Goal: Communication & Community: Answer question/provide support

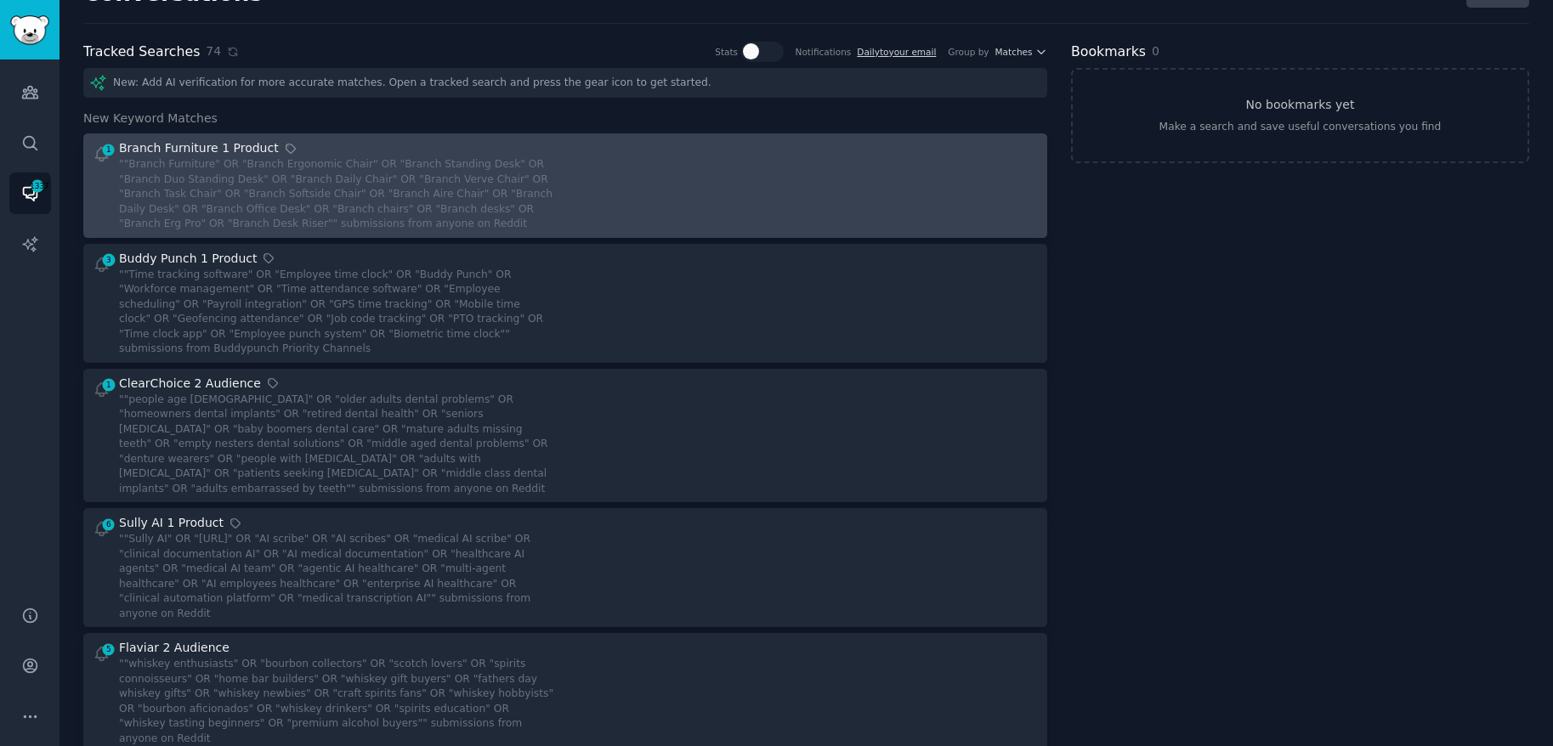
scroll to position [43, 0]
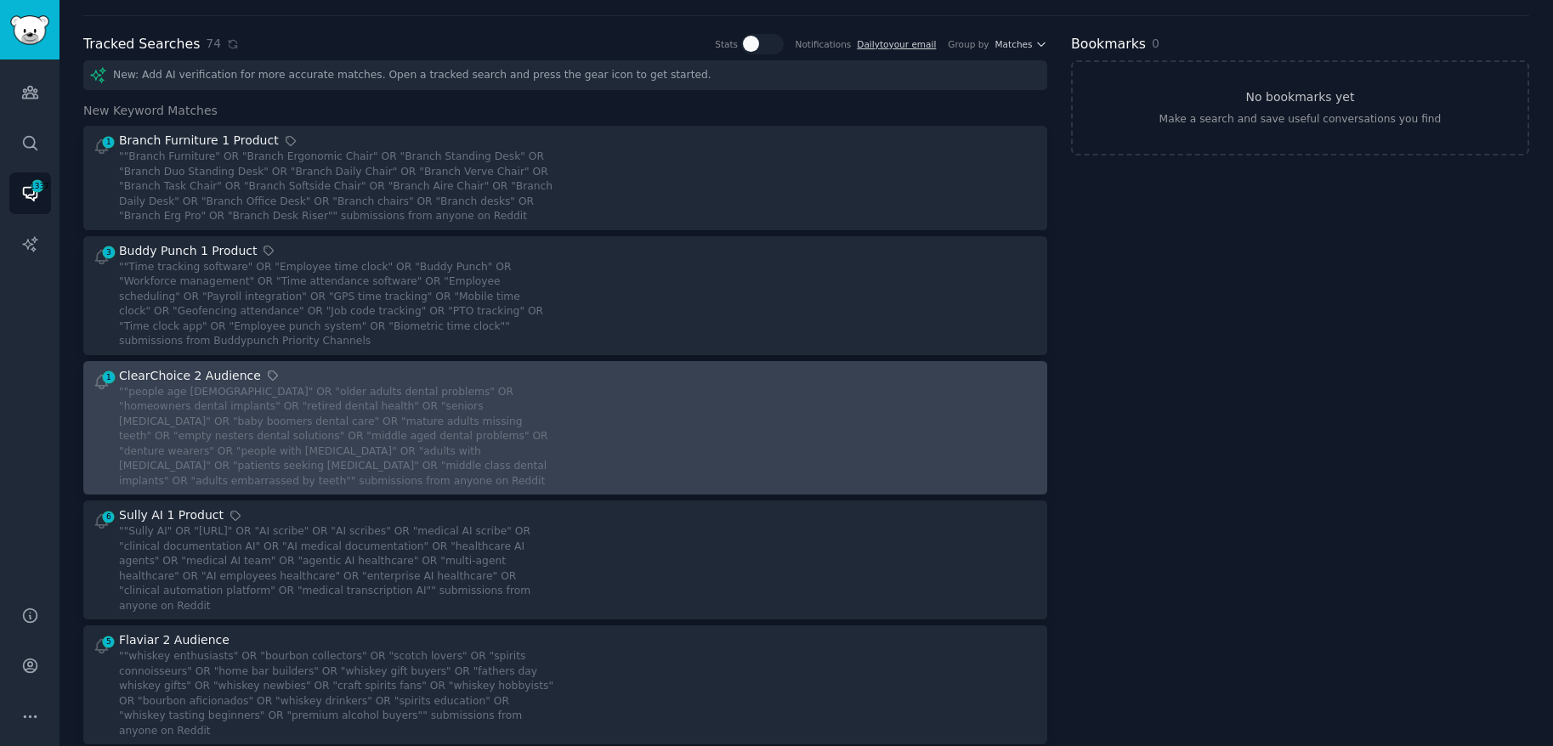
click at [843, 411] on div at bounding box center [808, 428] width 462 height 122
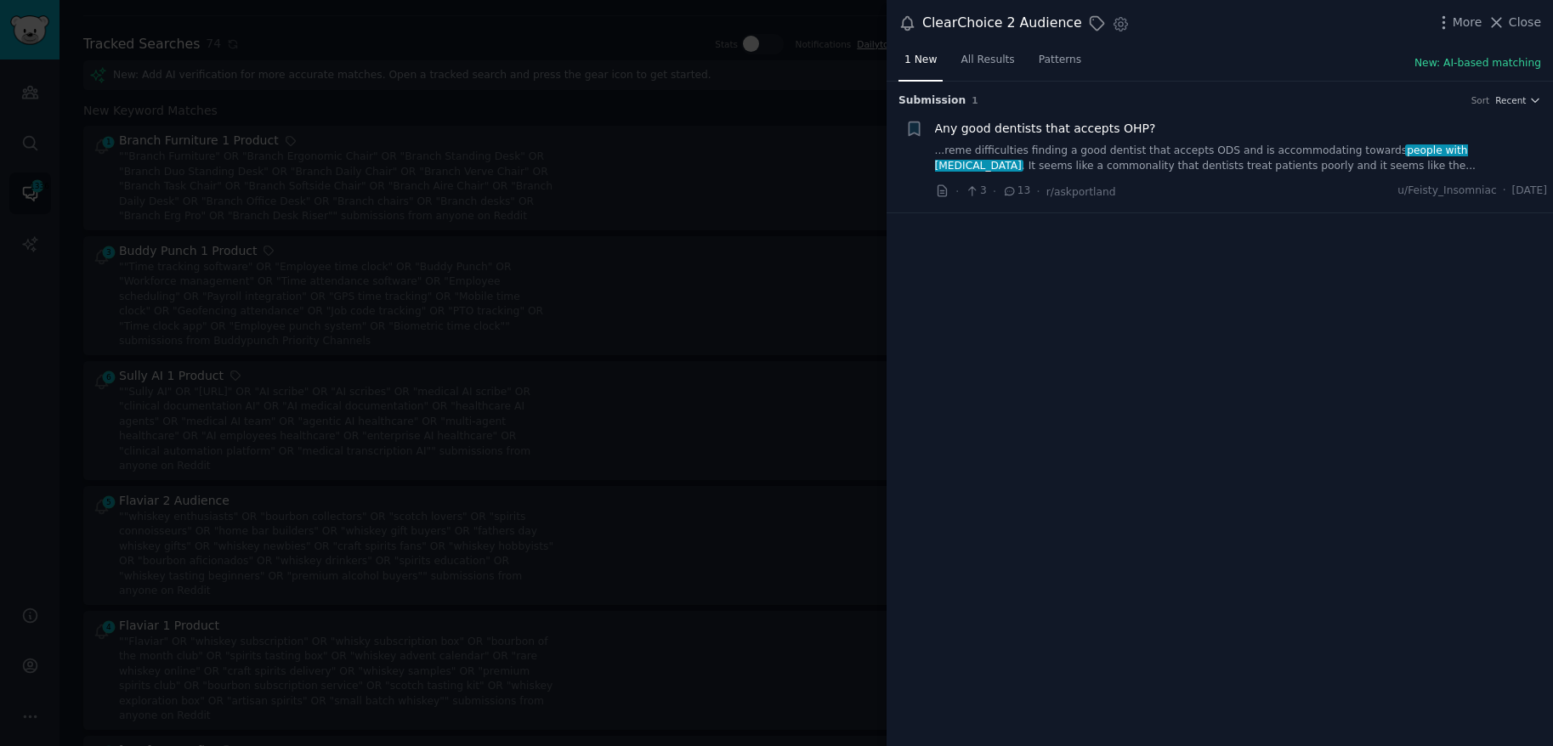
click at [1140, 153] on link "...reme difficulties finding a good dentist that accepts ODS and is accommodati…" at bounding box center [1241, 159] width 613 height 30
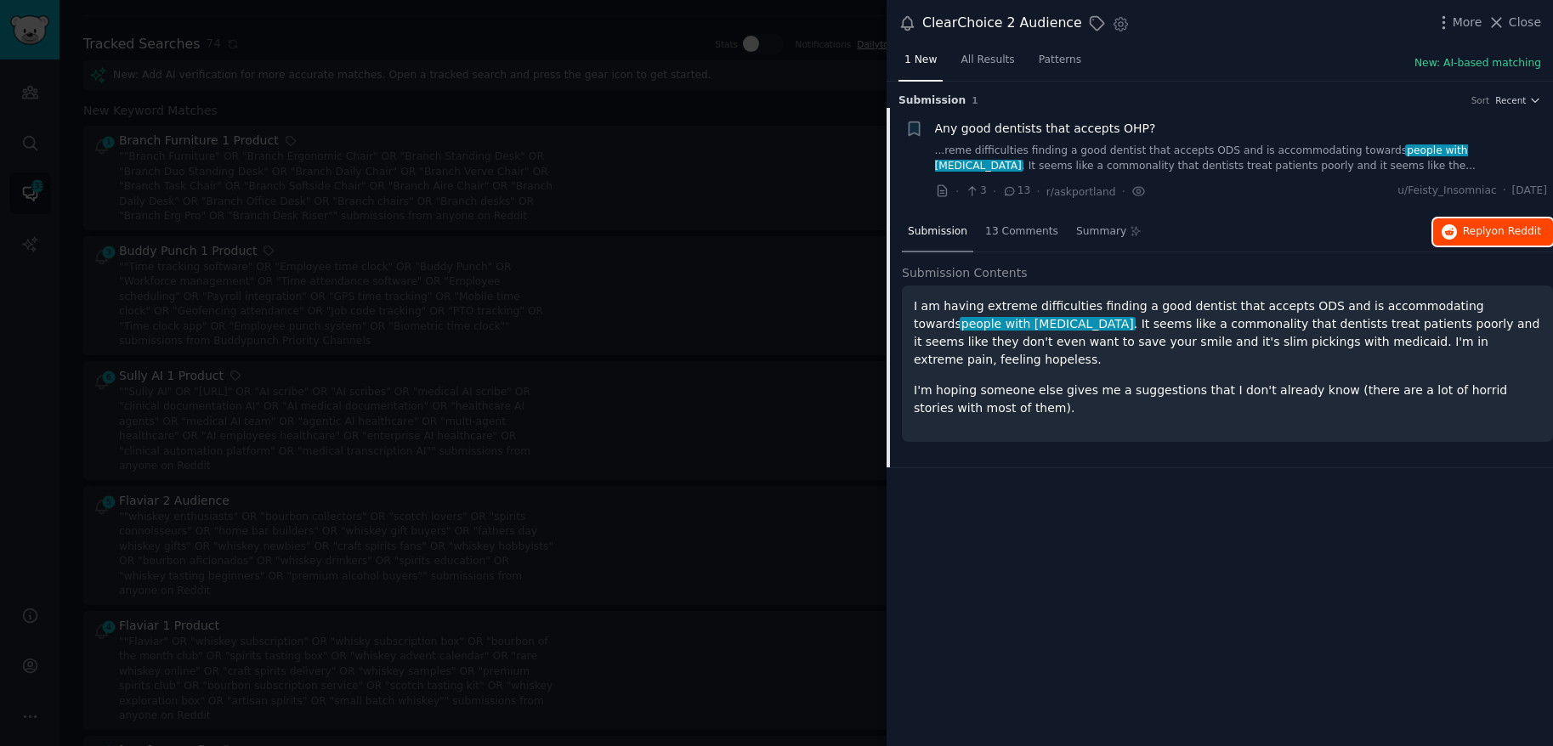
click at [1500, 237] on span "Reply on Reddit" at bounding box center [1502, 231] width 78 height 15
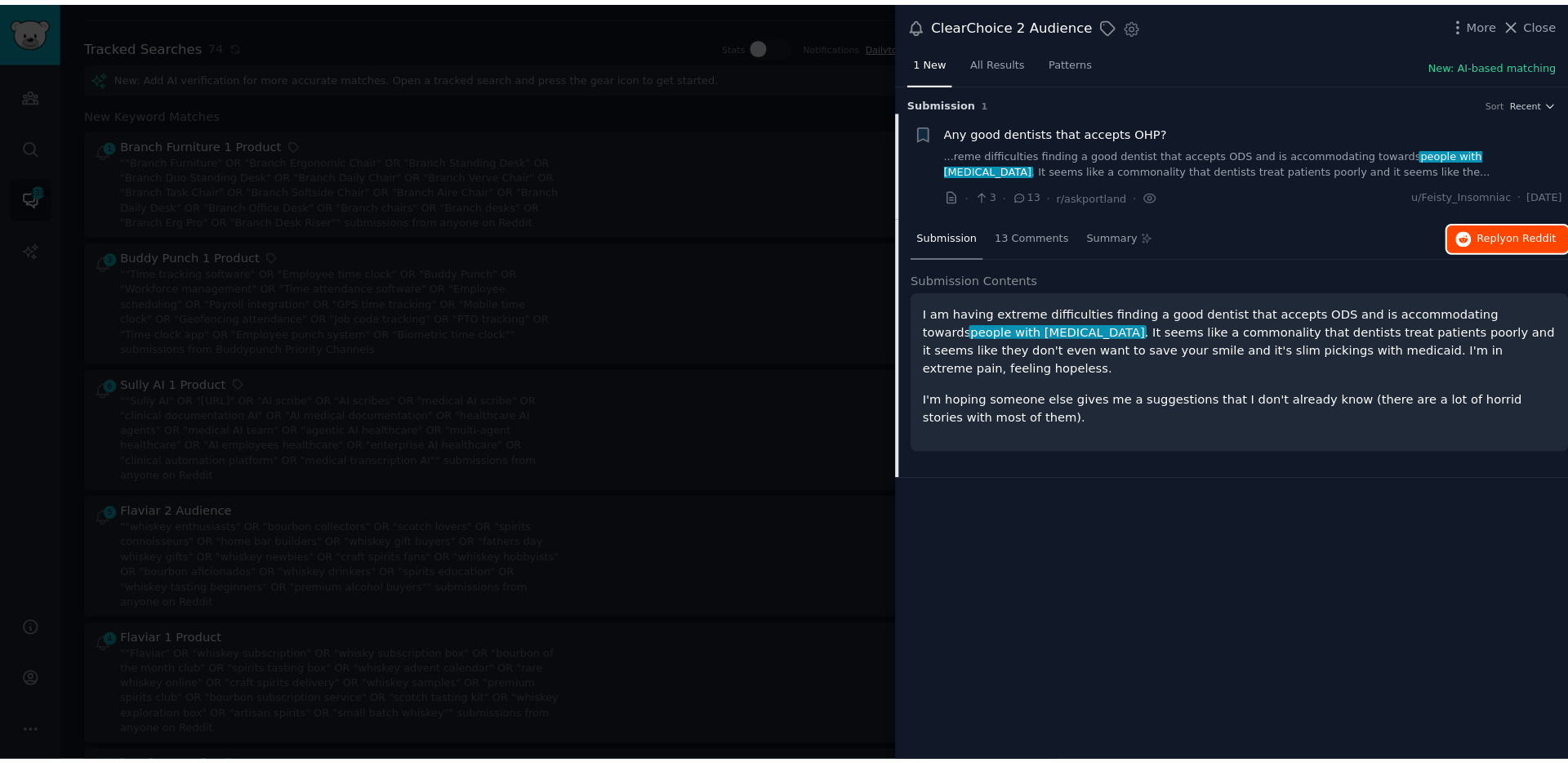
scroll to position [41, 0]
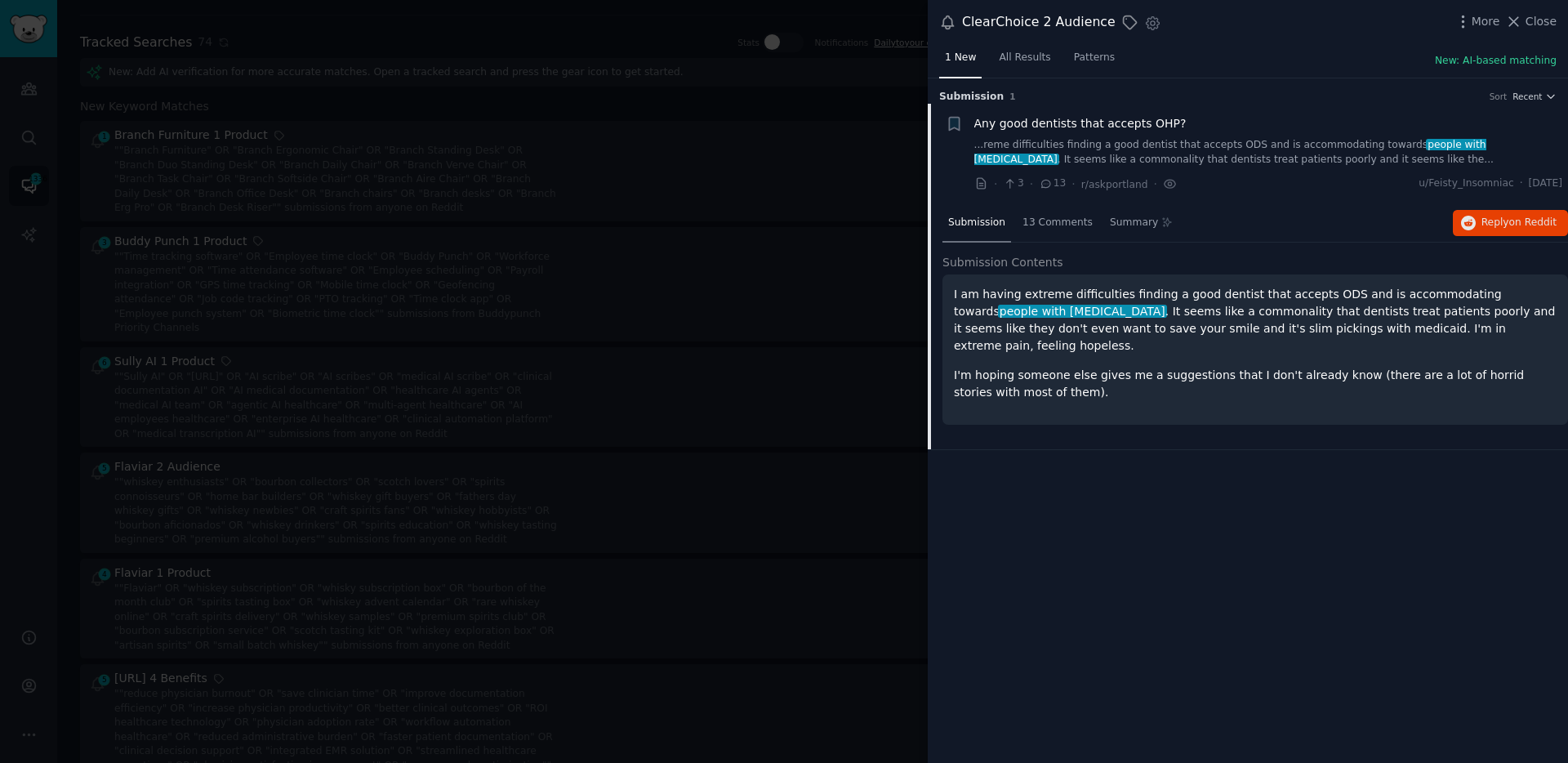
click at [573, 281] on div at bounding box center [784, 382] width 1568 height 763
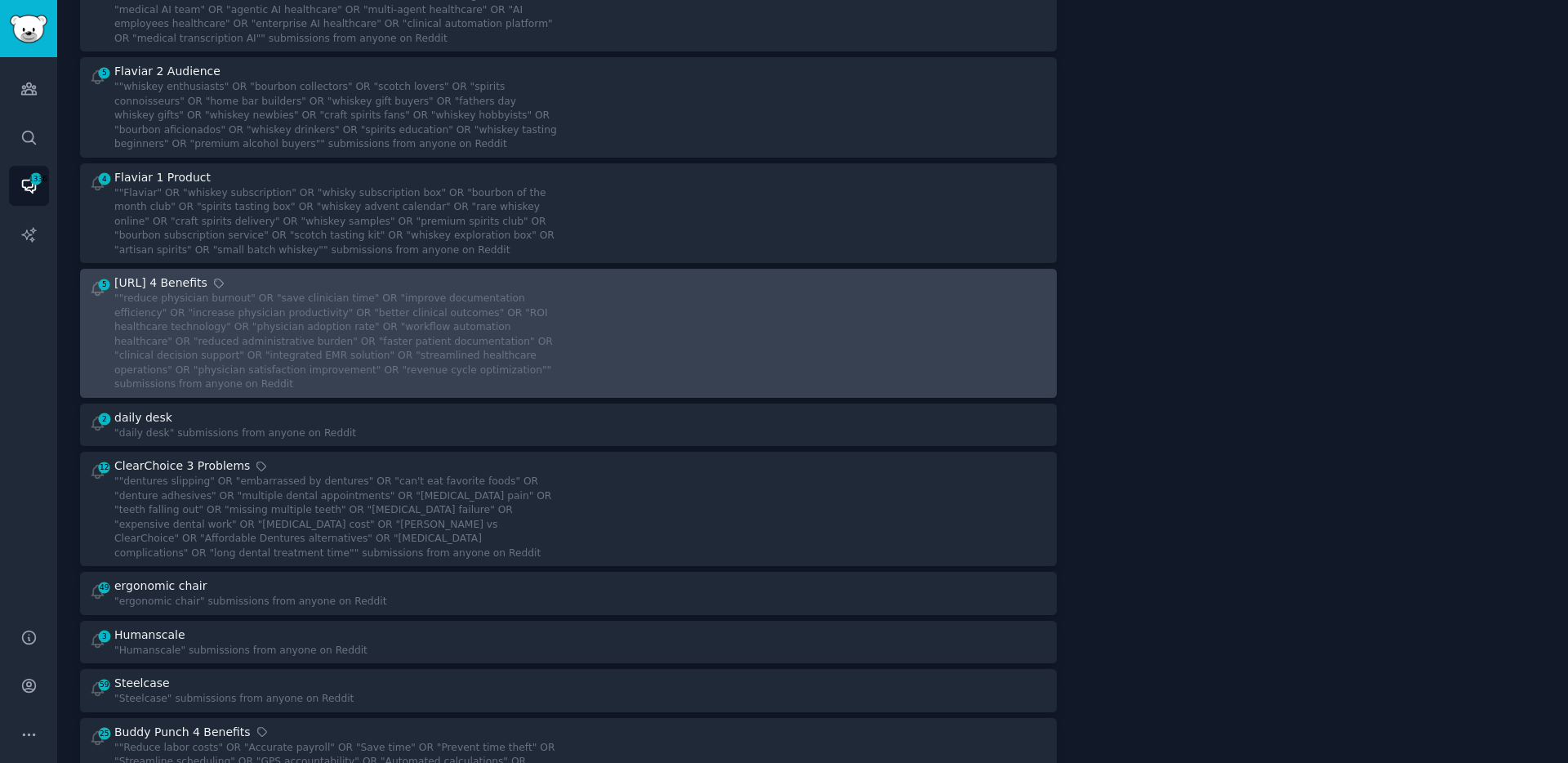
scroll to position [436, 0]
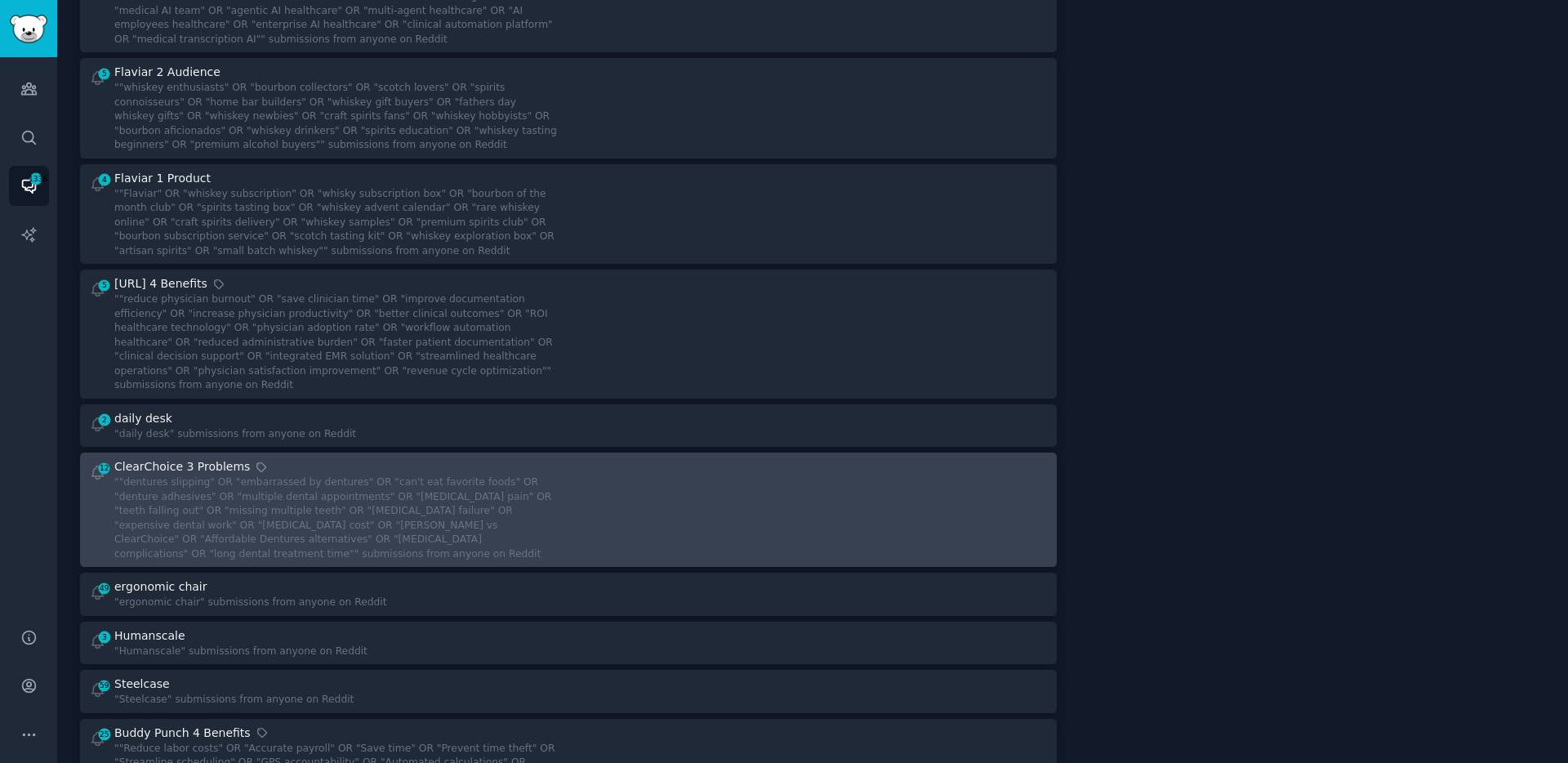
click at [513, 490] on div """dentures slipping" OR "embarrassed by dentures" OR "can't eat favorite foods"…" at bounding box center [335, 518] width 443 height 86
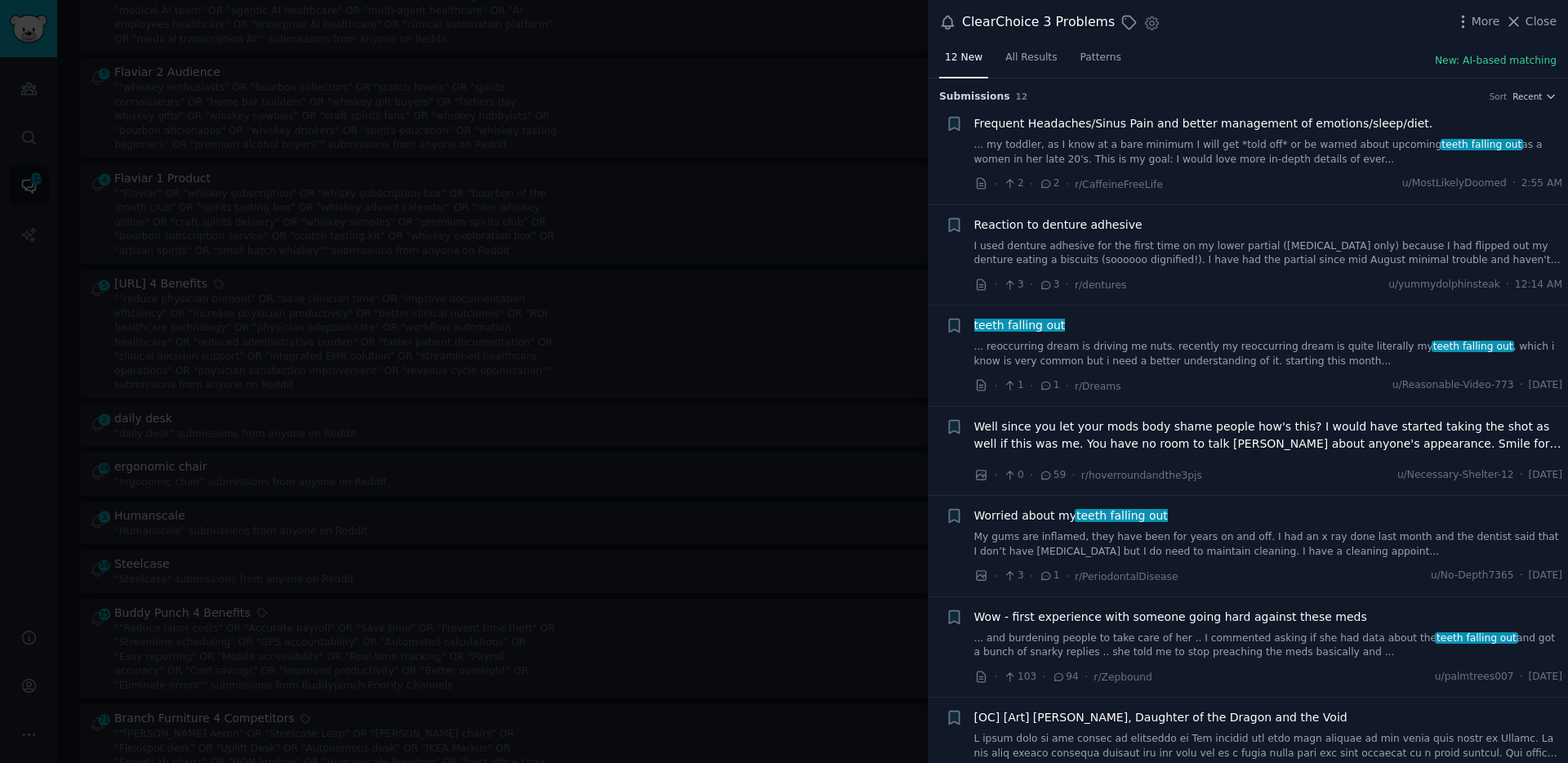
click at [1156, 240] on link "I used denture adhesive for the first time on my lower partial ([MEDICAL_DATA] …" at bounding box center [1268, 254] width 589 height 29
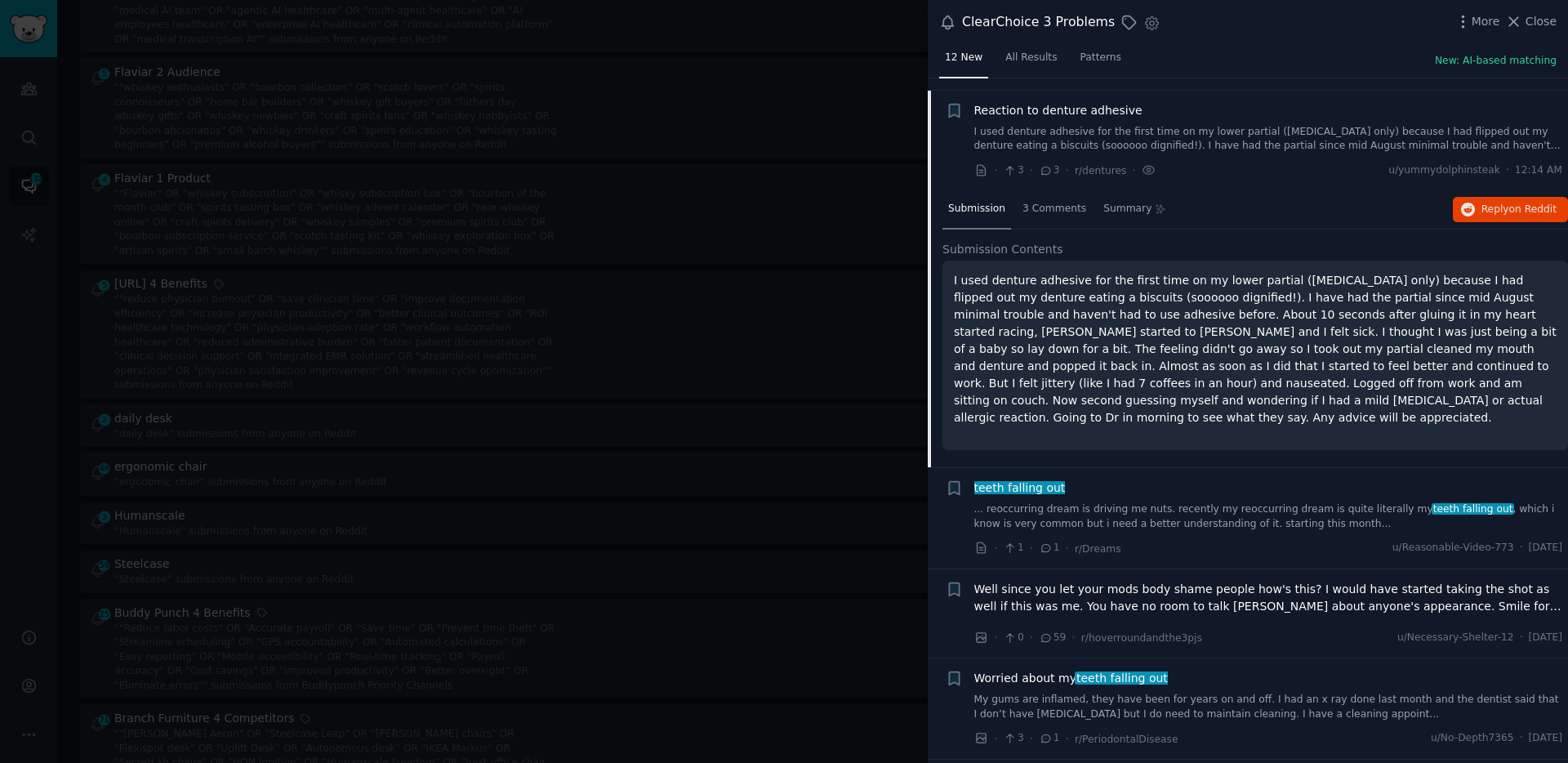
scroll to position [127, 0]
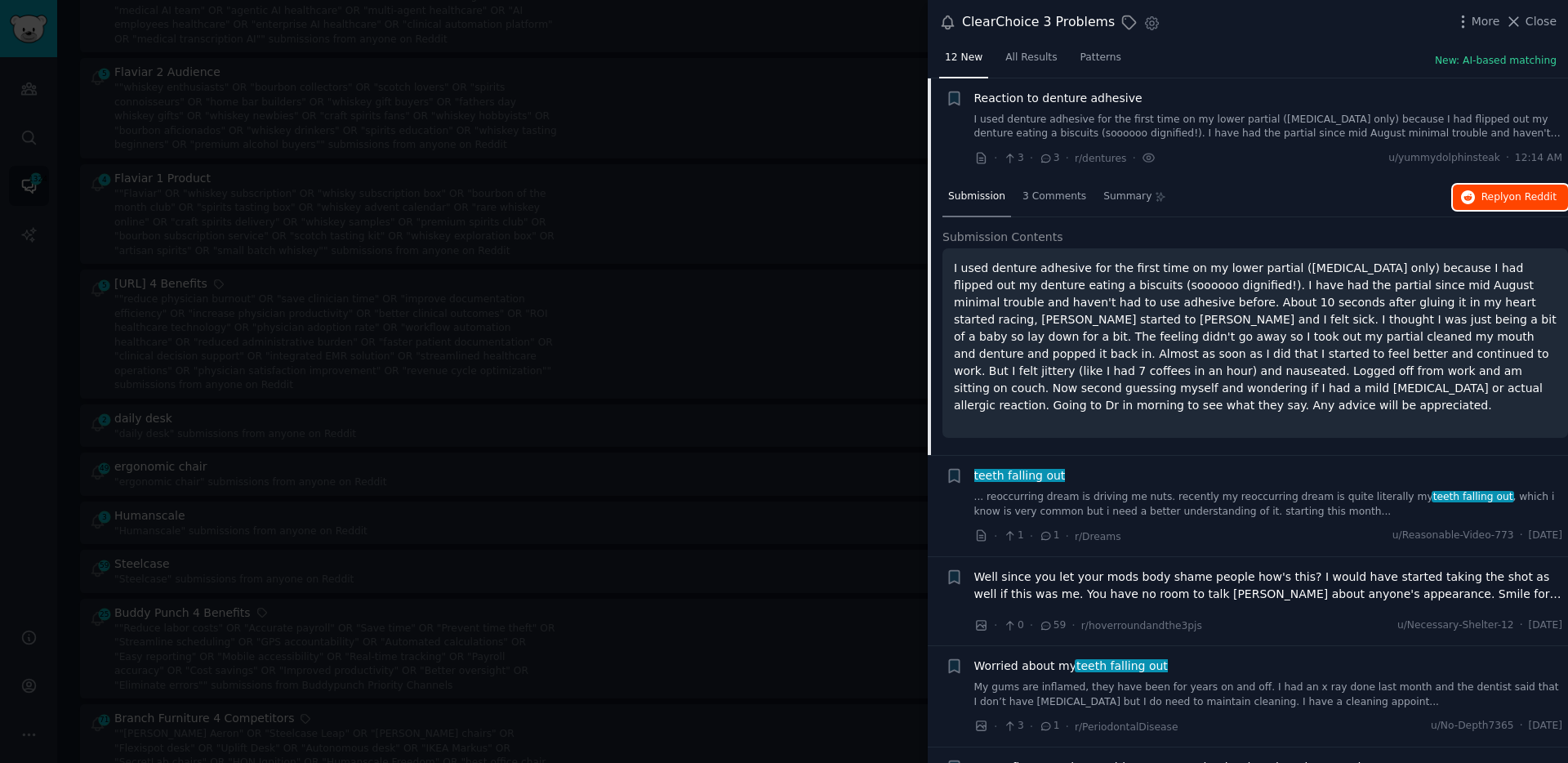
click at [1462, 191] on icon "button" at bounding box center [1468, 197] width 14 height 14
click at [493, 180] on div at bounding box center [784, 382] width 1568 height 763
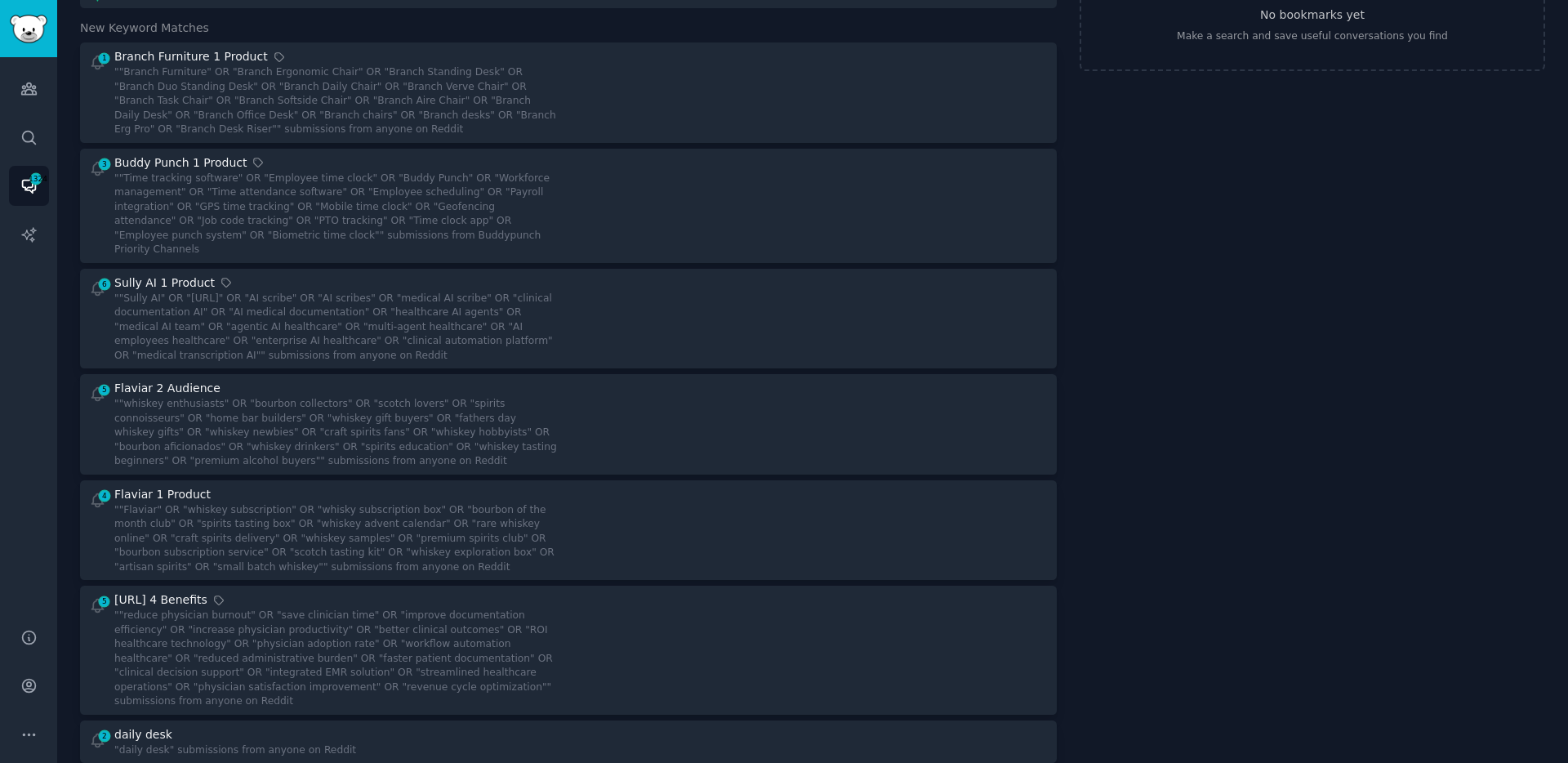
scroll to position [117, 0]
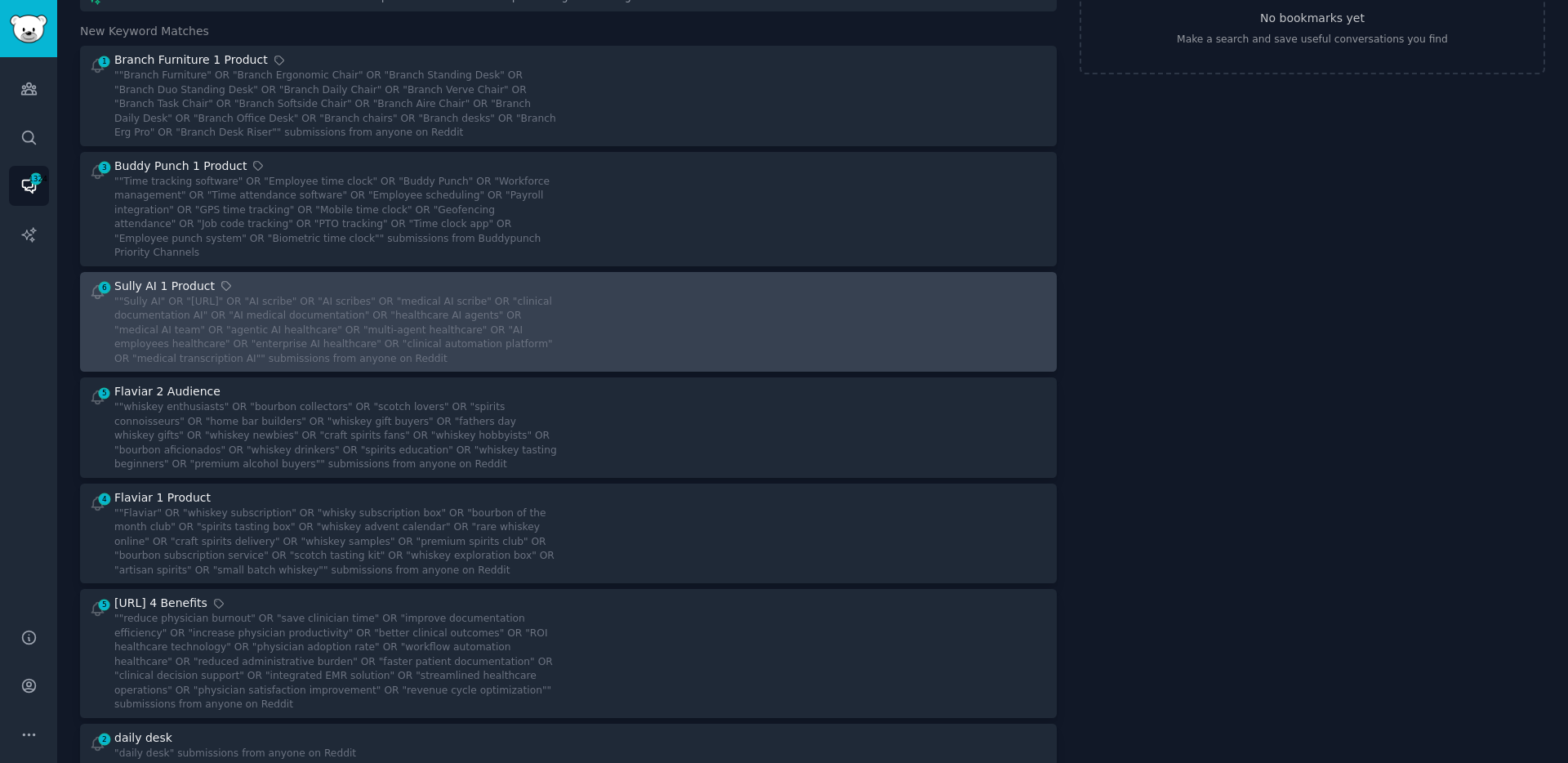
click at [471, 315] on div """Sully AI" OR "[URL]" OR "AI scribe" OR "AI scribes" OR "medical AI scribe" OR…" at bounding box center [335, 331] width 443 height 72
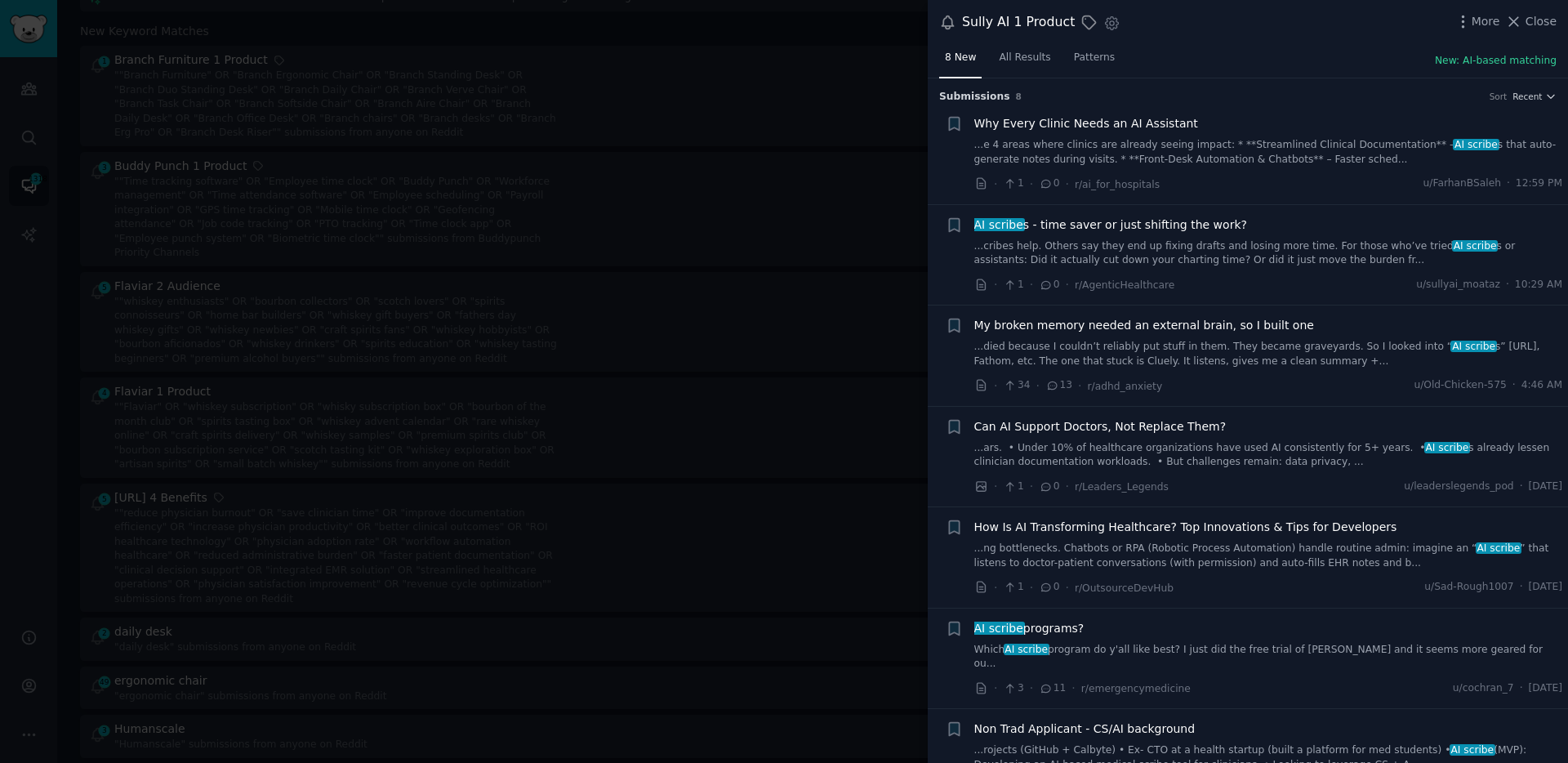
click at [1160, 144] on link "...e 4 areas where clinics are already seeing impact: * **Streamlined Clinical …" at bounding box center [1268, 153] width 589 height 29
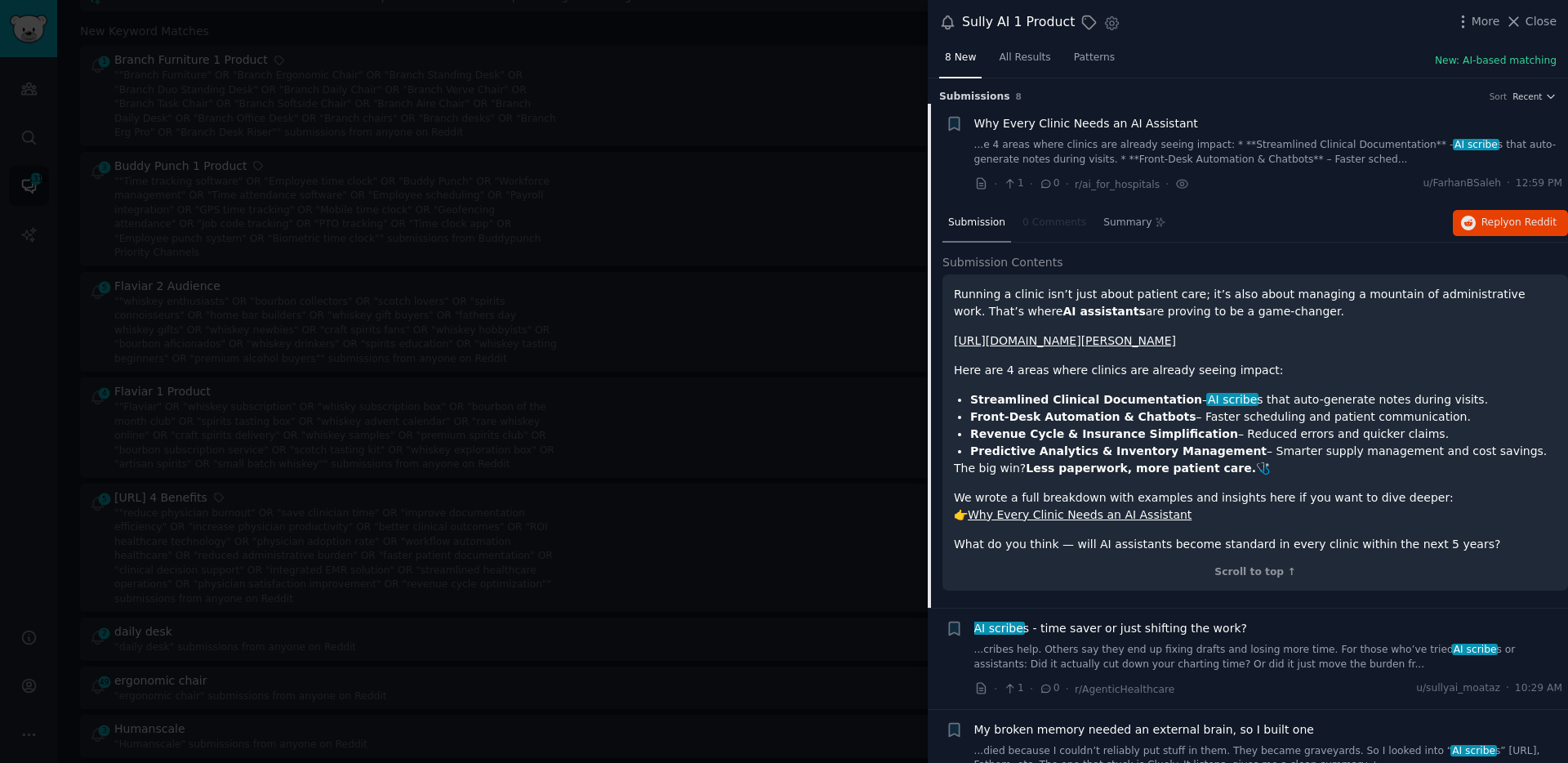
scroll to position [26, 0]
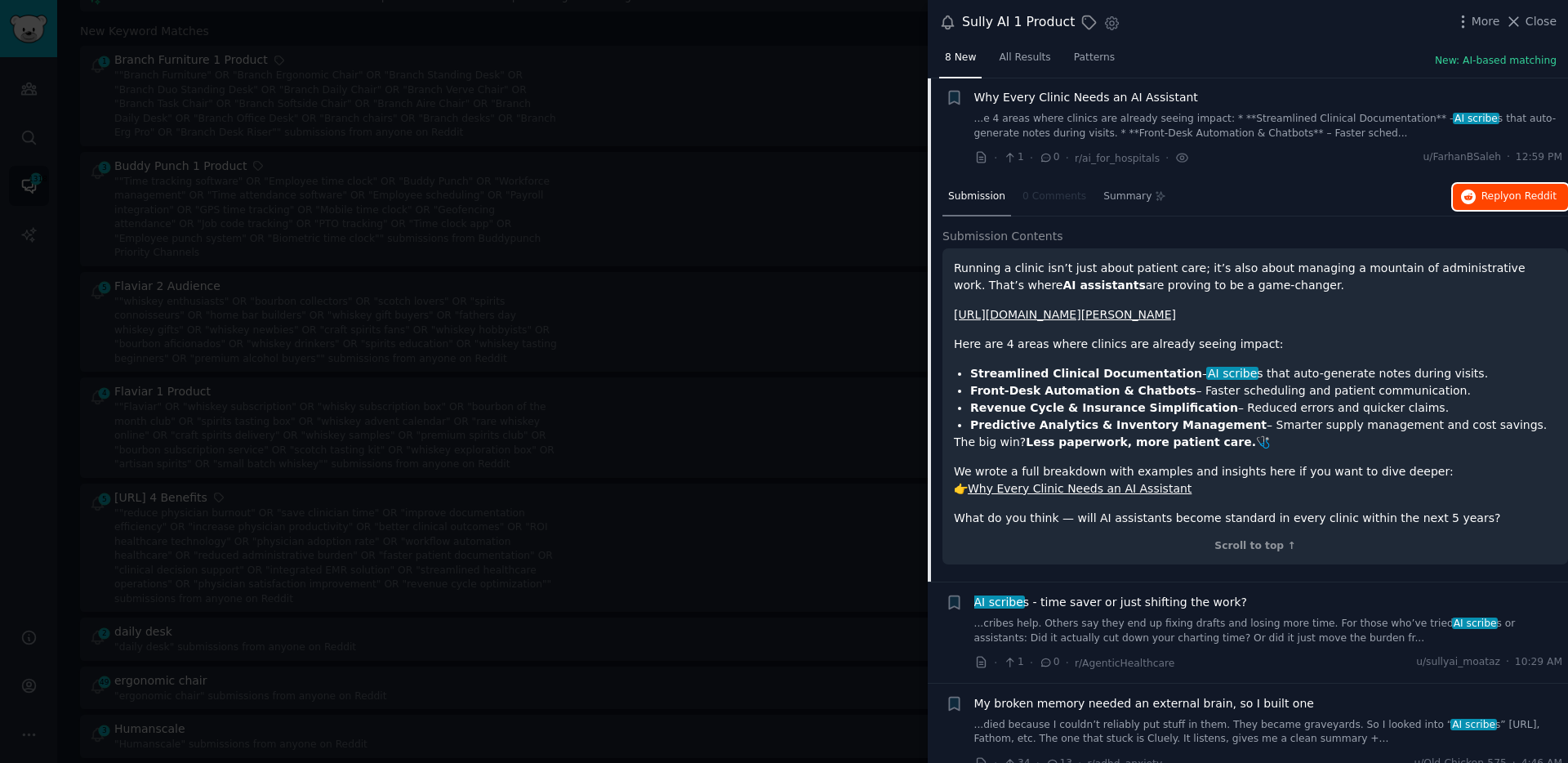
click at [1482, 196] on span "Reply on Reddit" at bounding box center [1519, 196] width 75 height 14
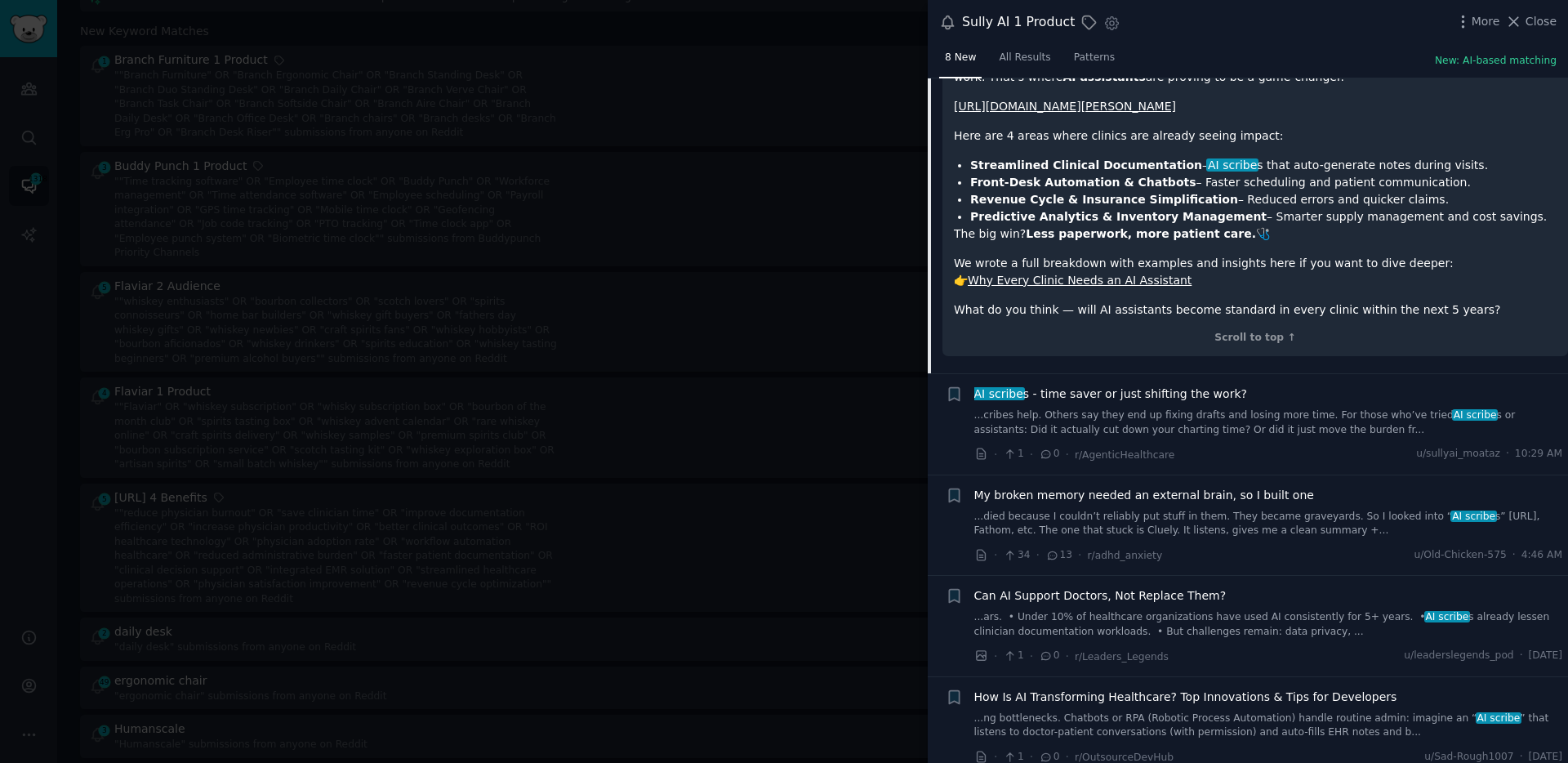
scroll to position [235, 0]
click at [1190, 603] on span "Can AI Support Doctors, Not Replace Them?" at bounding box center [1100, 595] width 253 height 17
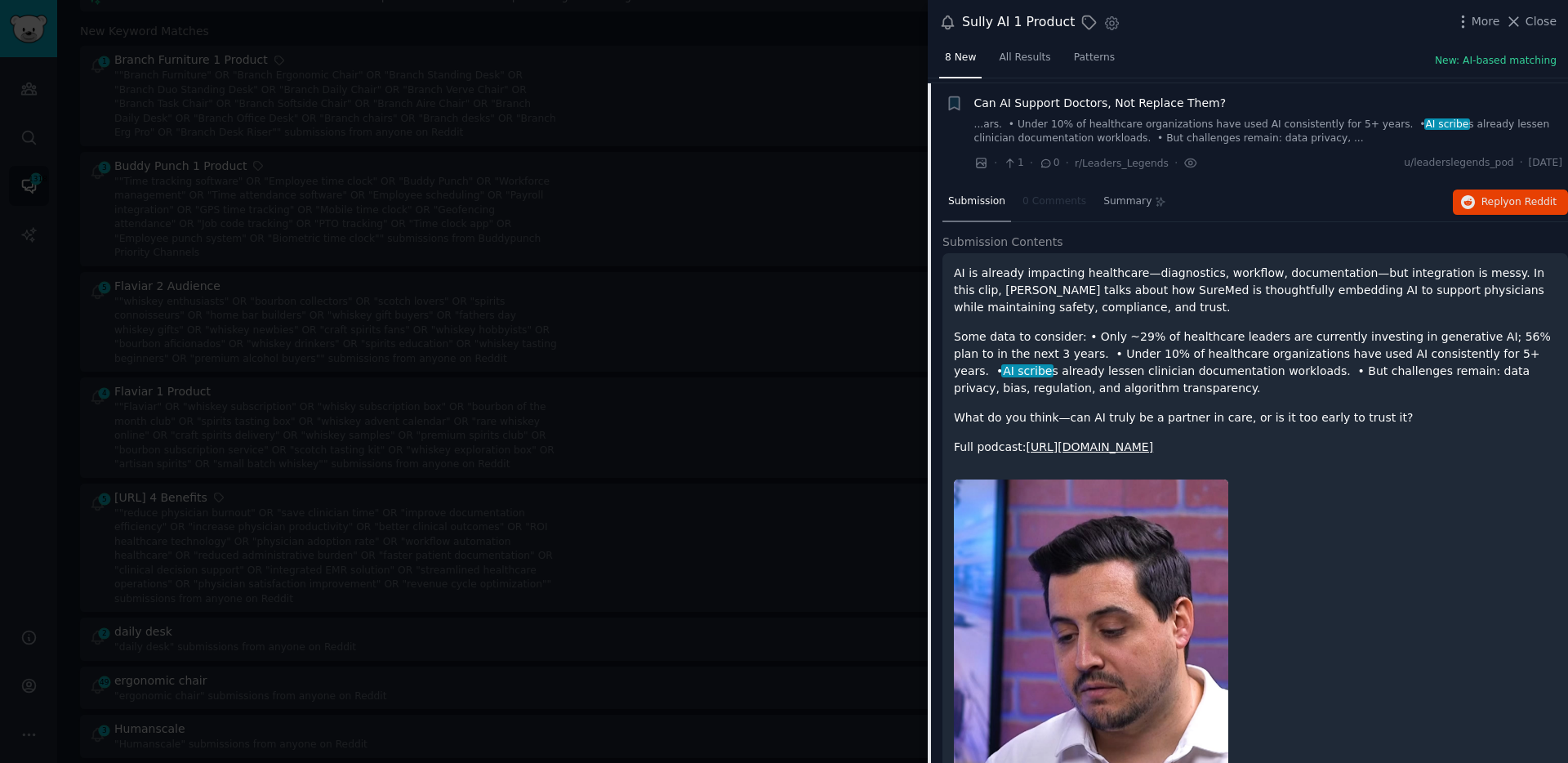
scroll to position [329, 0]
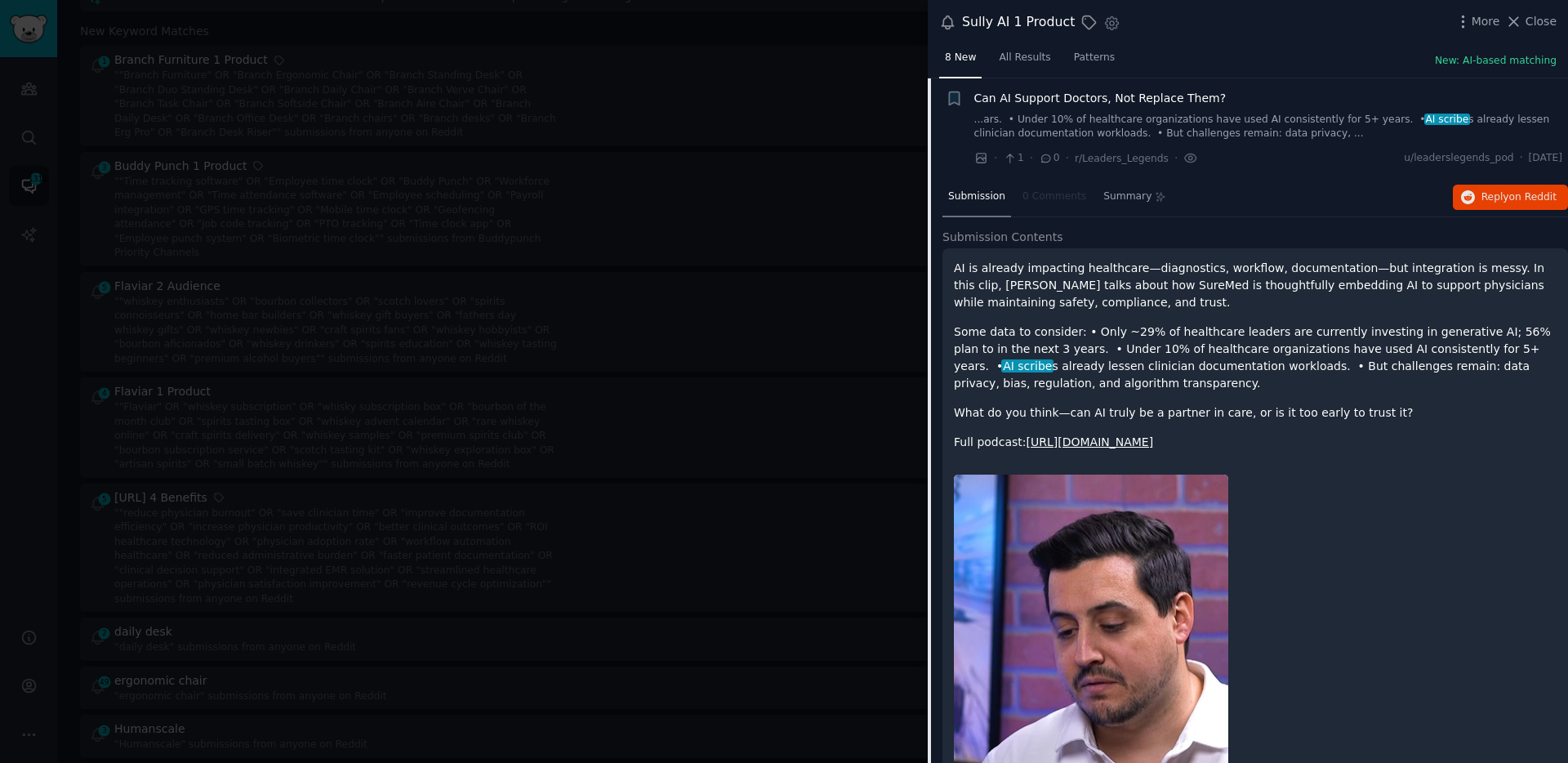
drag, startPoint x: 1201, startPoint y: 440, endPoint x: 936, endPoint y: 256, distance: 322.6
click at [936, 256] on div "Submission 0 Comments Summary Reply on Reddit Submission Contents AI is already…" at bounding box center [1248, 590] width 640 height 825
copy div "AI is already impacting healthcare—diagnostics, workflow, documentation—but int…"
click at [1491, 202] on span "Reply on Reddit" at bounding box center [1519, 197] width 75 height 14
click at [380, 248] on div at bounding box center [784, 382] width 1568 height 763
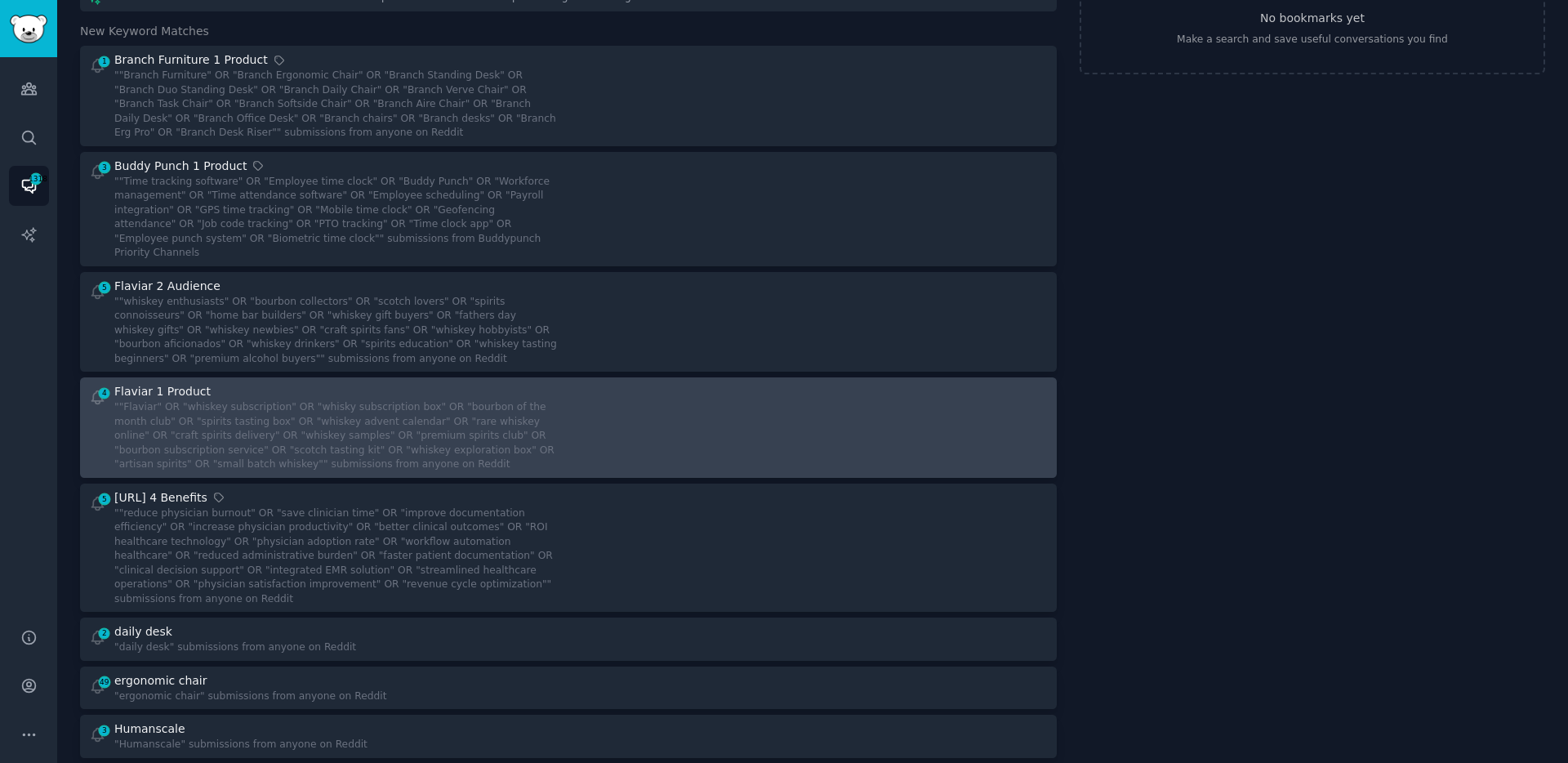
click at [460, 417] on div """Flaviar" OR "whiskey subscription" OR "whisky subscription box" OR "bourbon o…" at bounding box center [335, 436] width 443 height 72
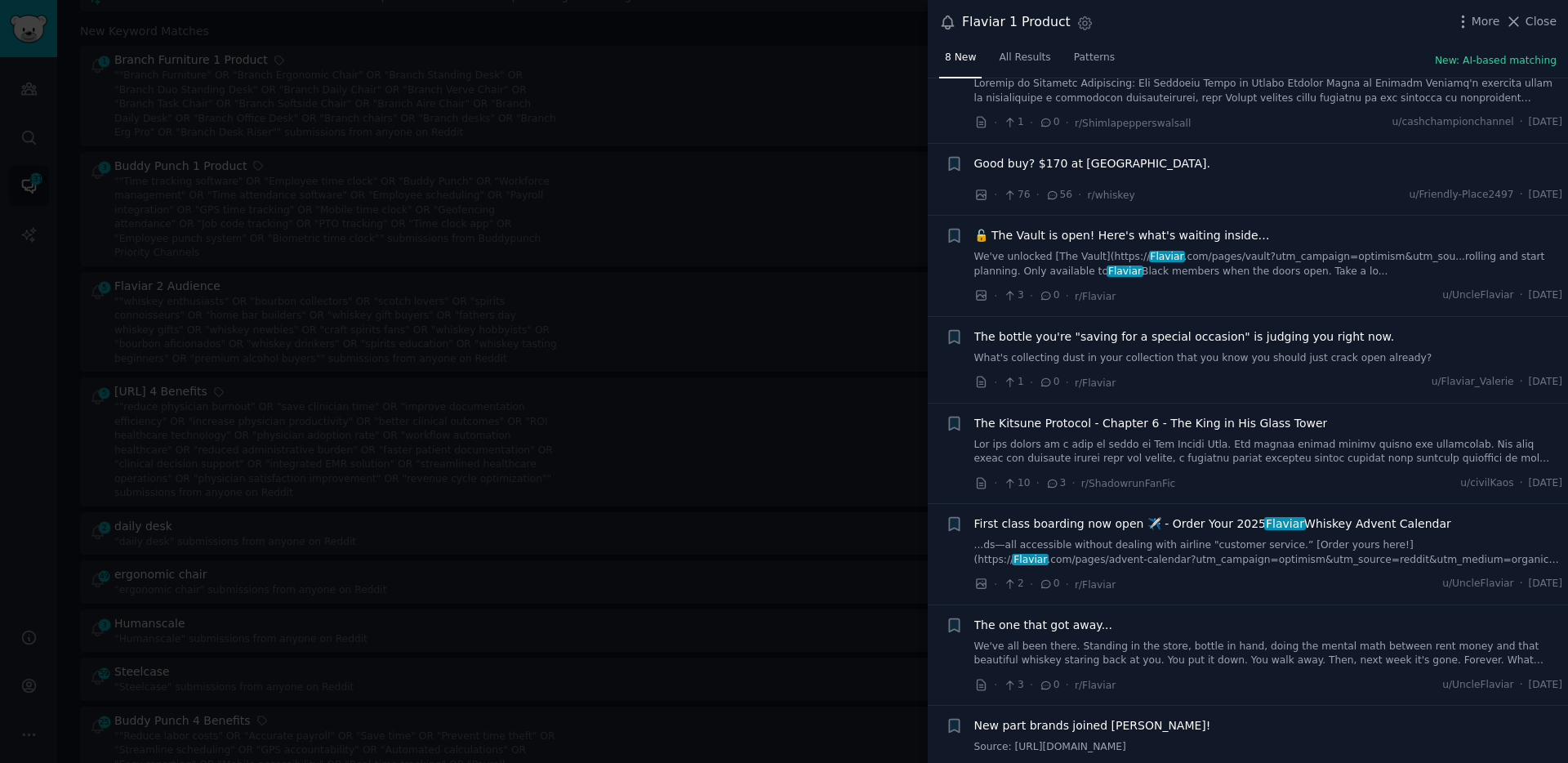
scroll to position [90, 0]
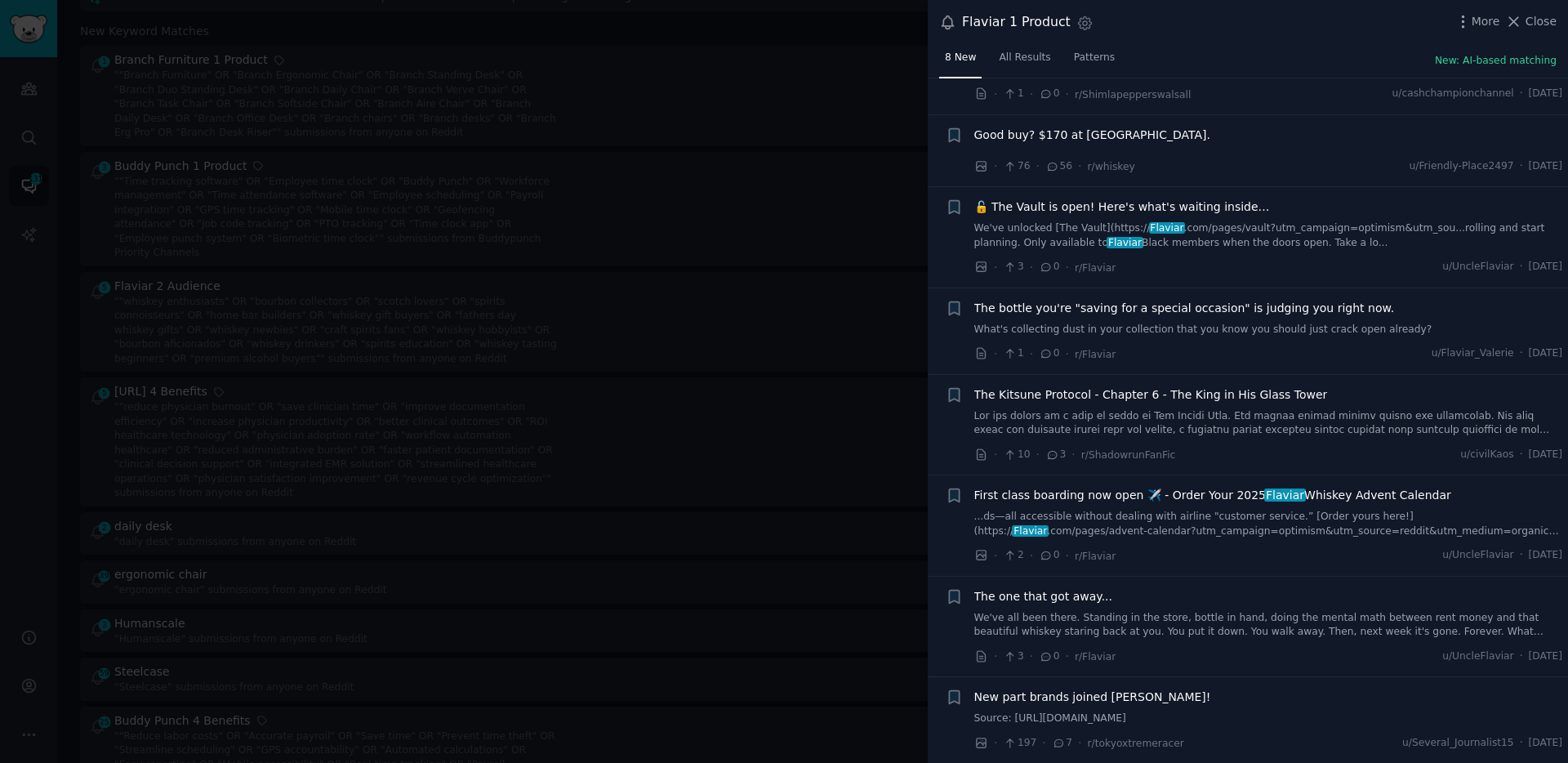
click at [786, 555] on div at bounding box center [784, 382] width 1568 height 763
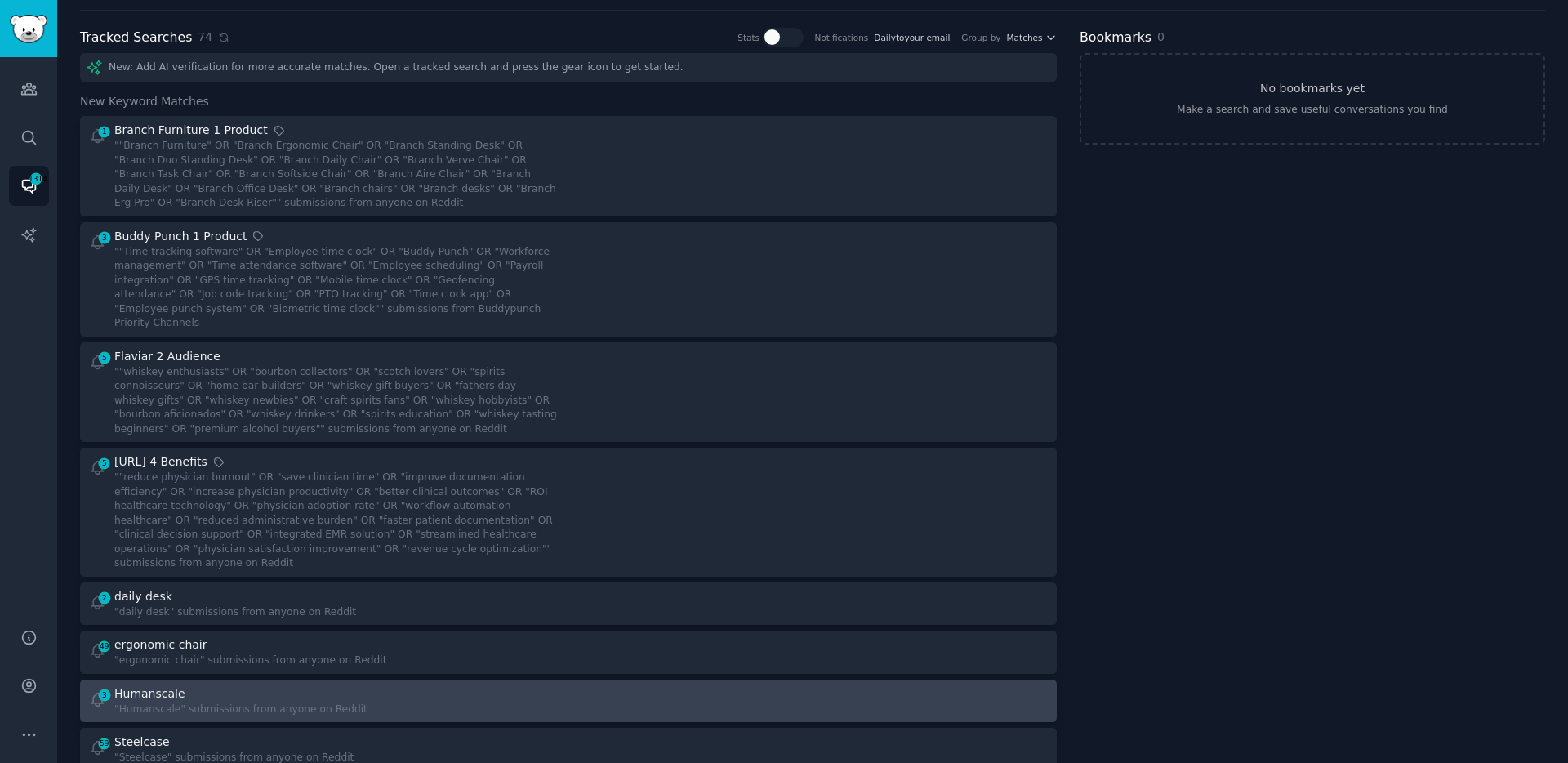
scroll to position [37, 0]
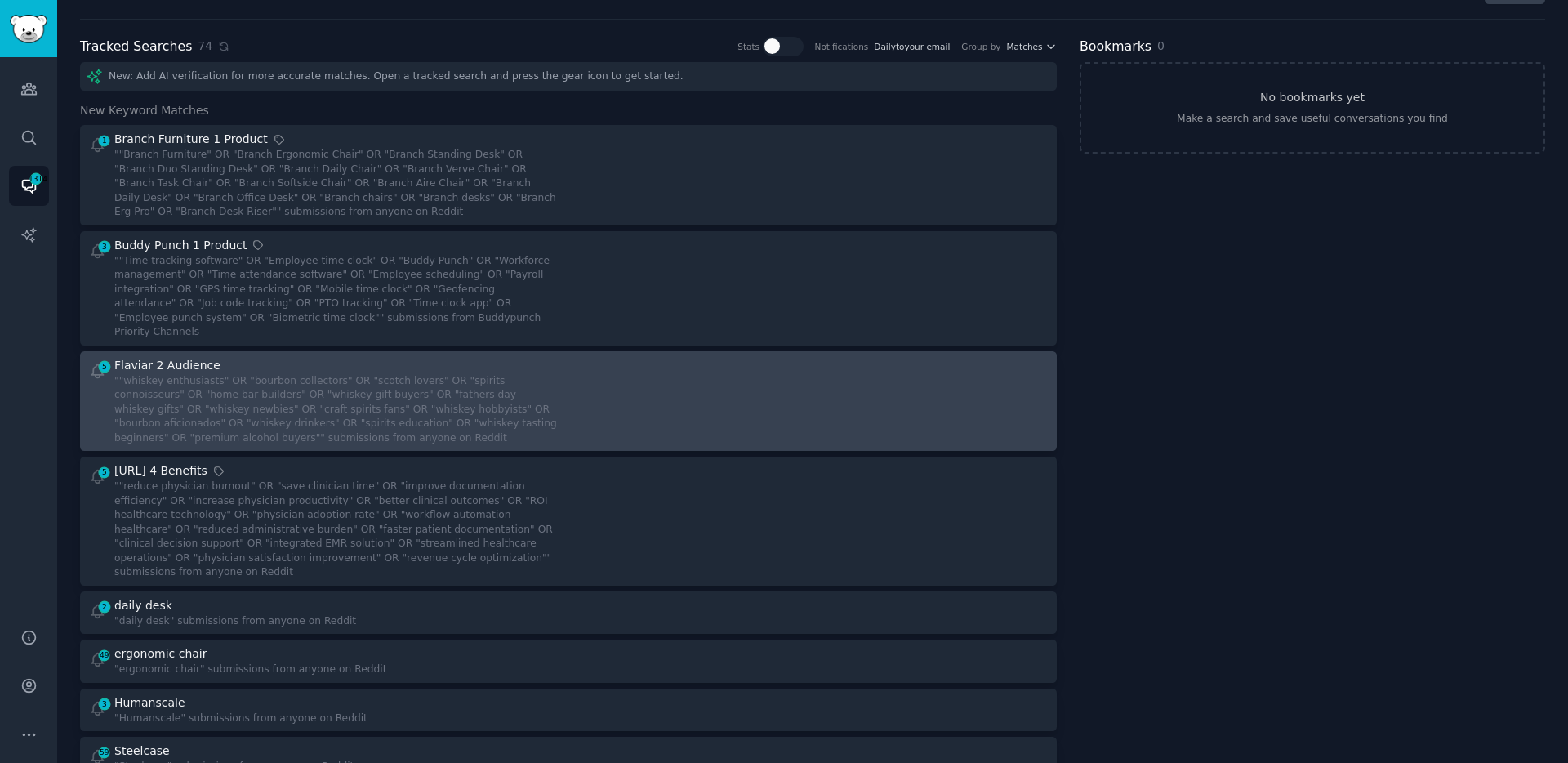
click at [619, 408] on div at bounding box center [815, 401] width 469 height 89
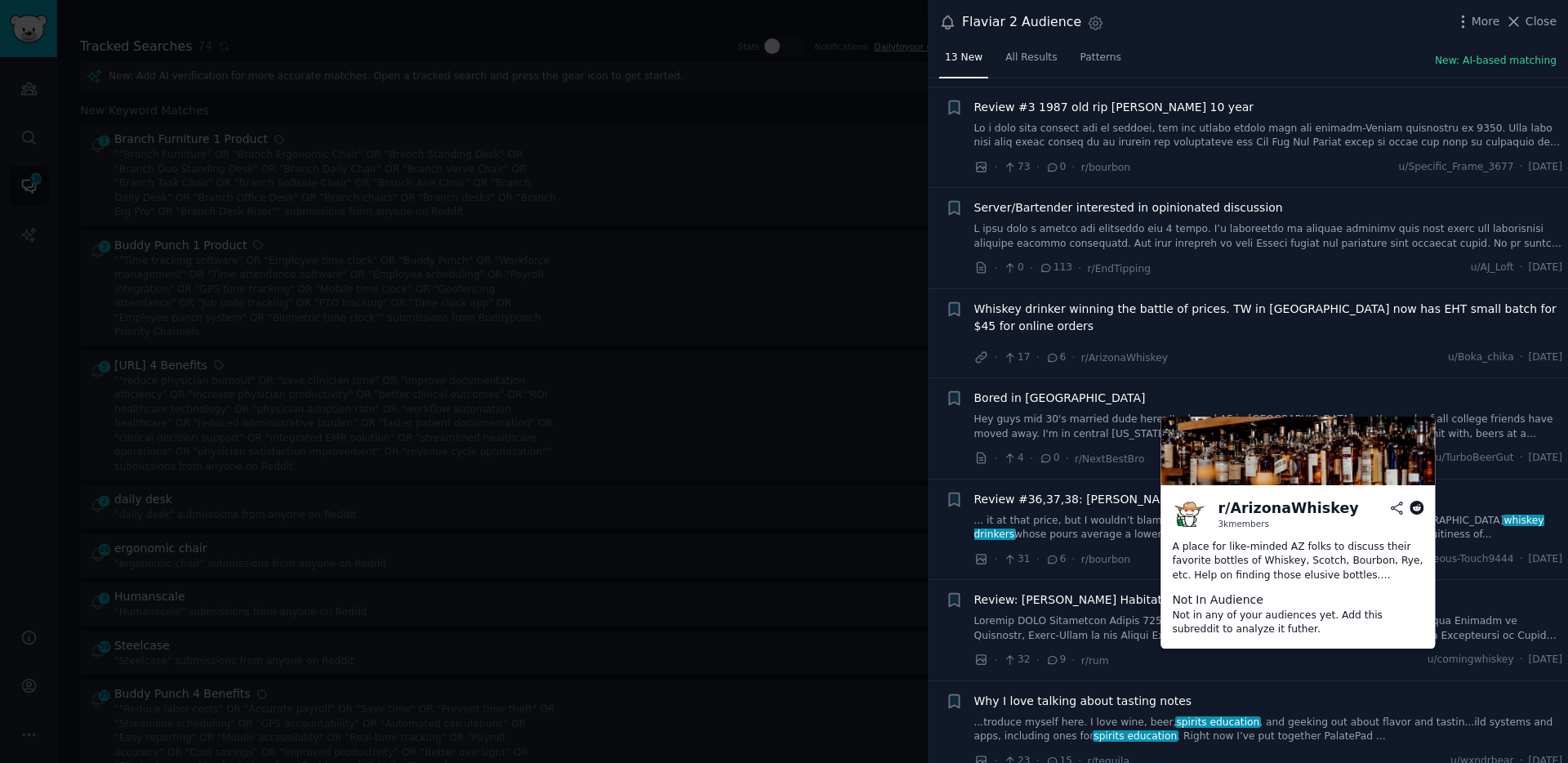
scroll to position [420, 0]
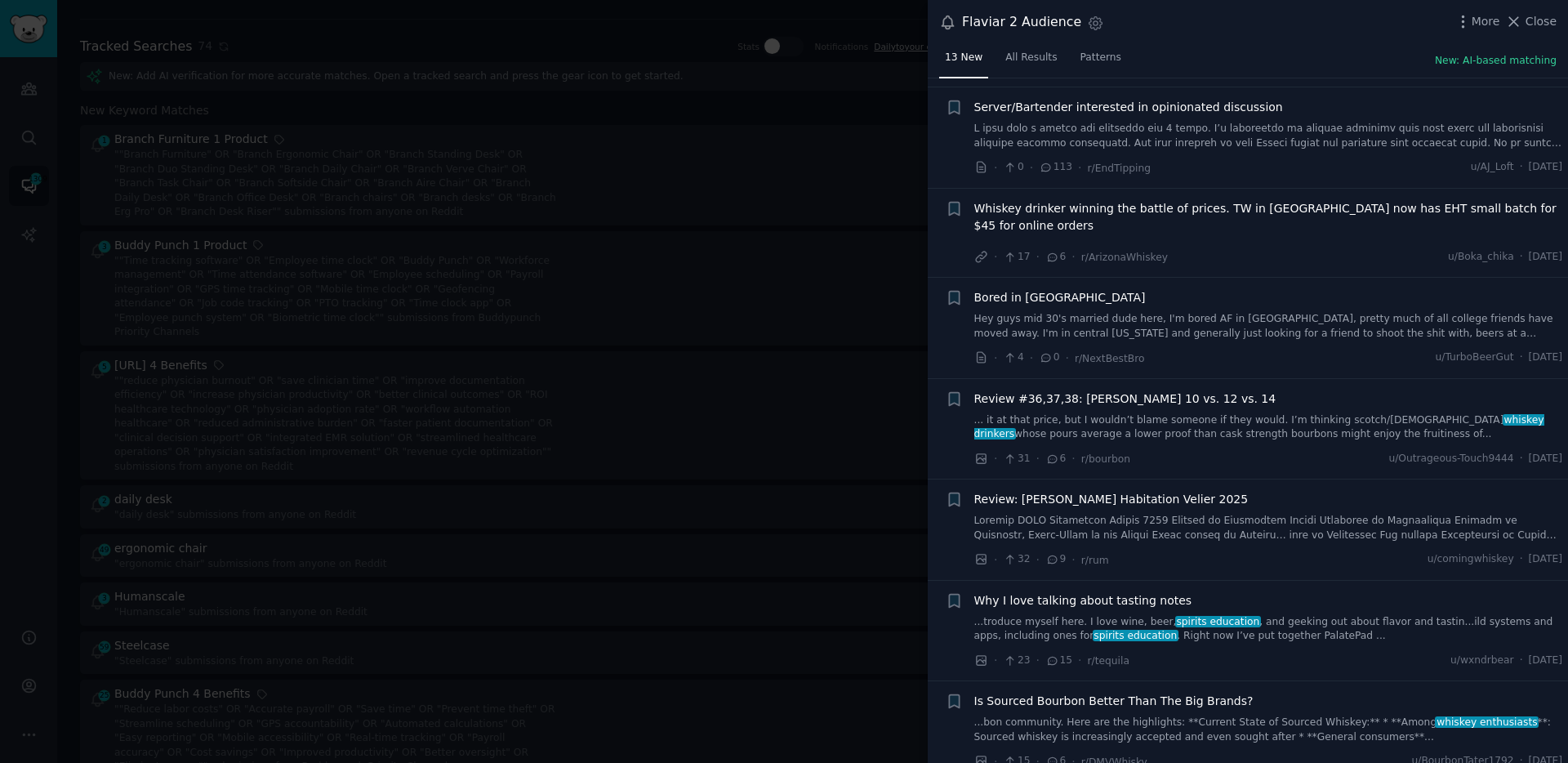
click at [1087, 597] on span "Why I love talking about tasting notes" at bounding box center [1083, 601] width 218 height 17
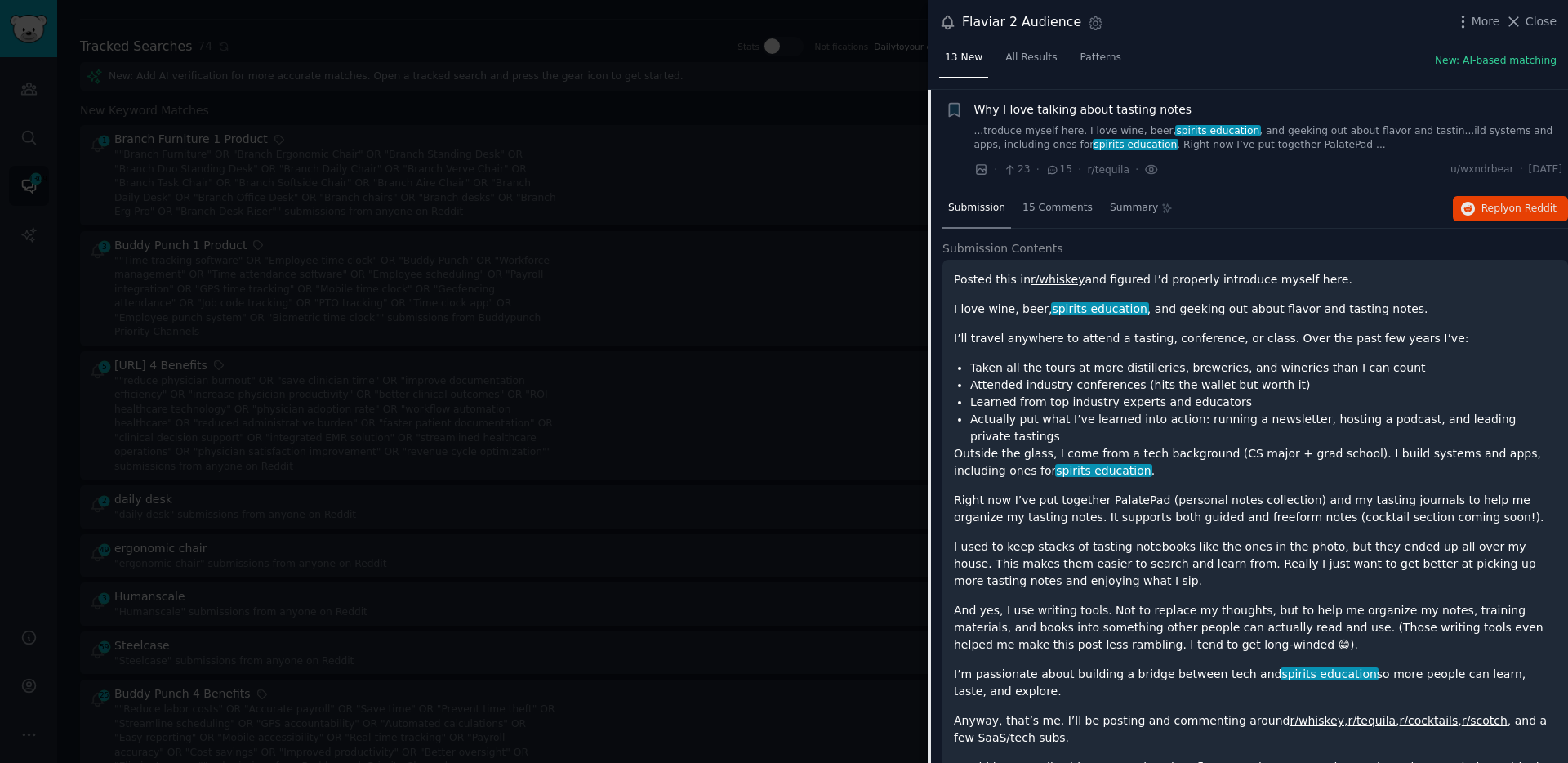
scroll to position [923, 0]
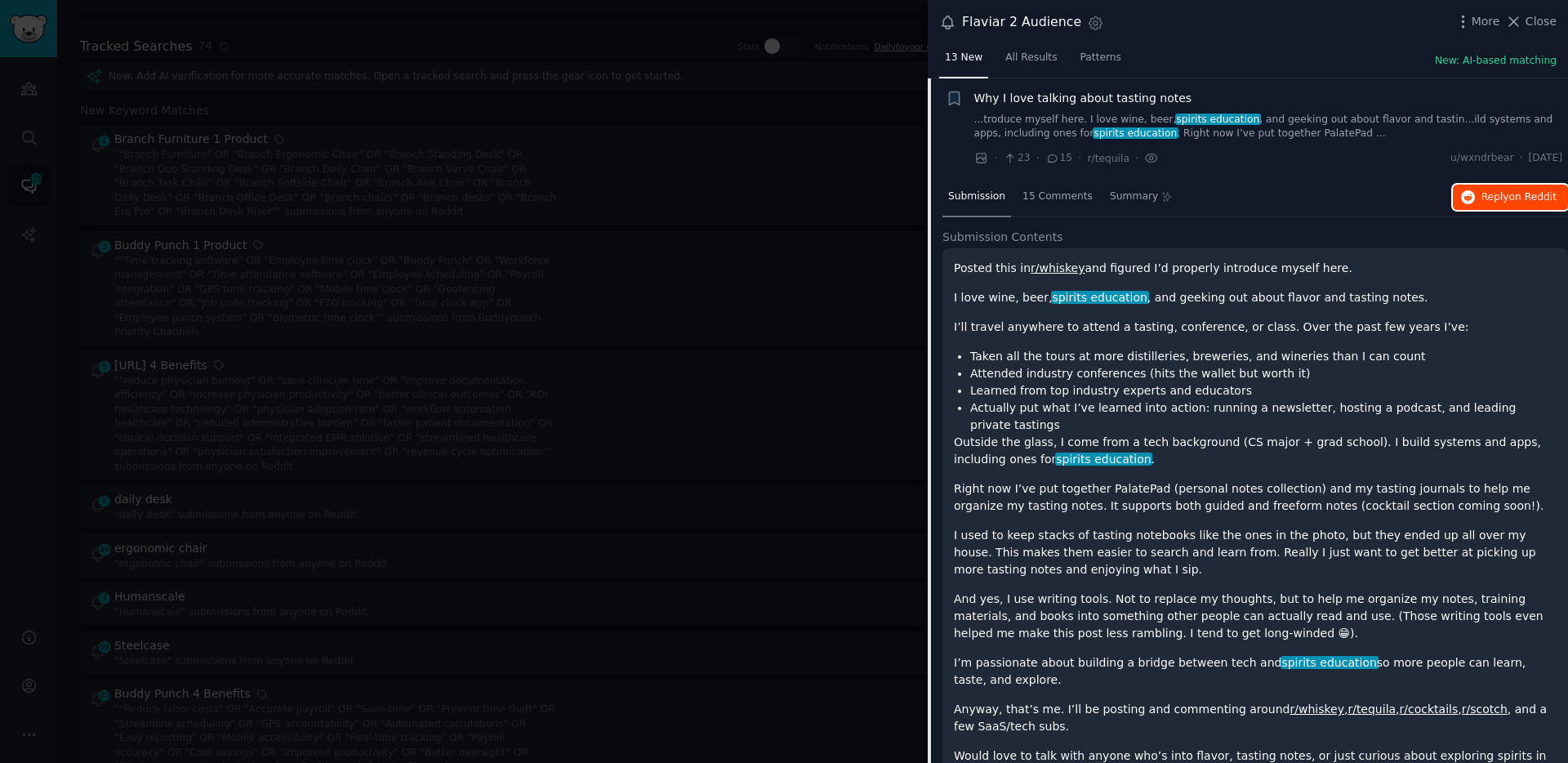
click at [1491, 187] on button "Reply on Reddit" at bounding box center [1510, 197] width 115 height 26
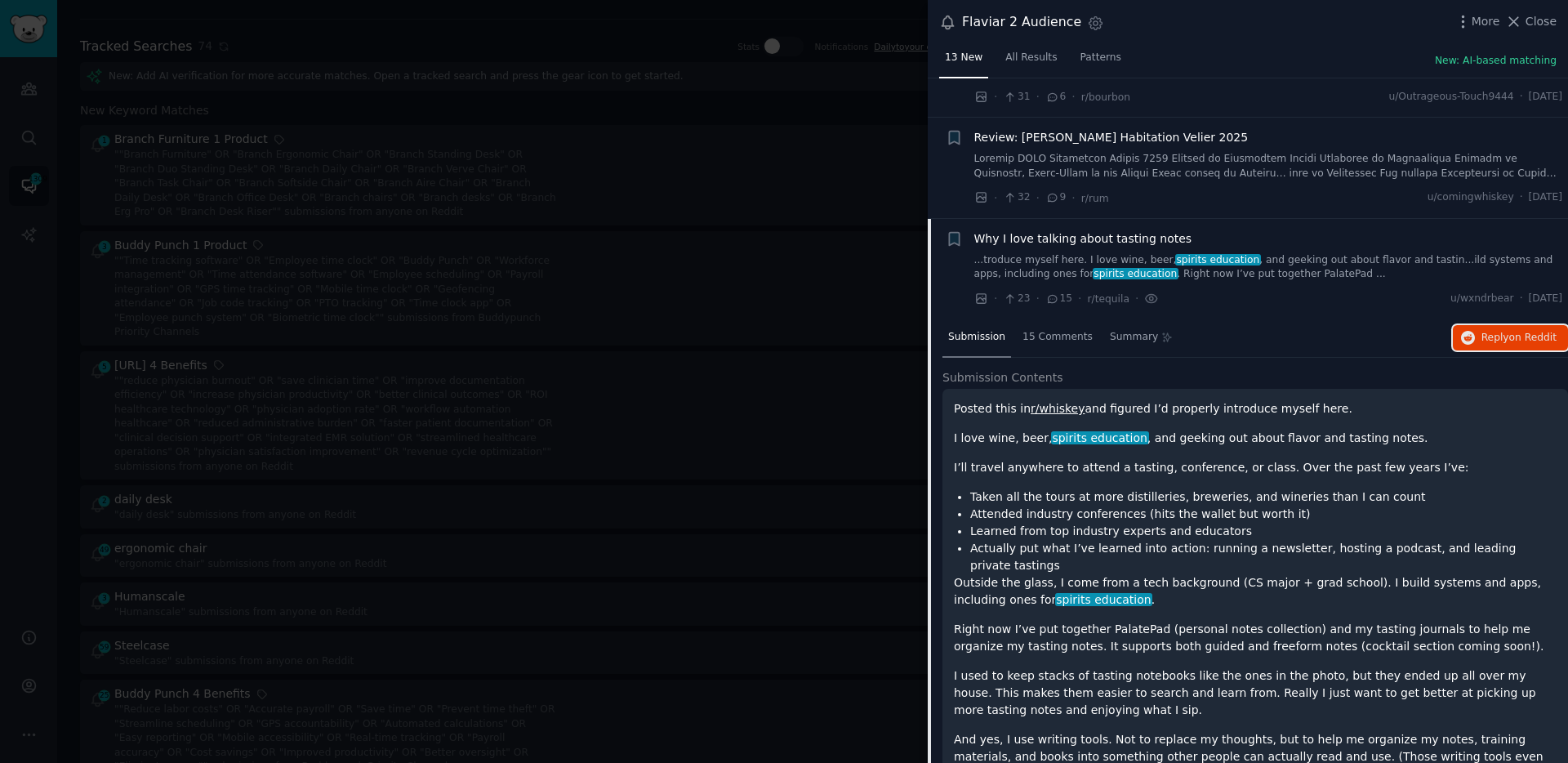
scroll to position [707, 0]
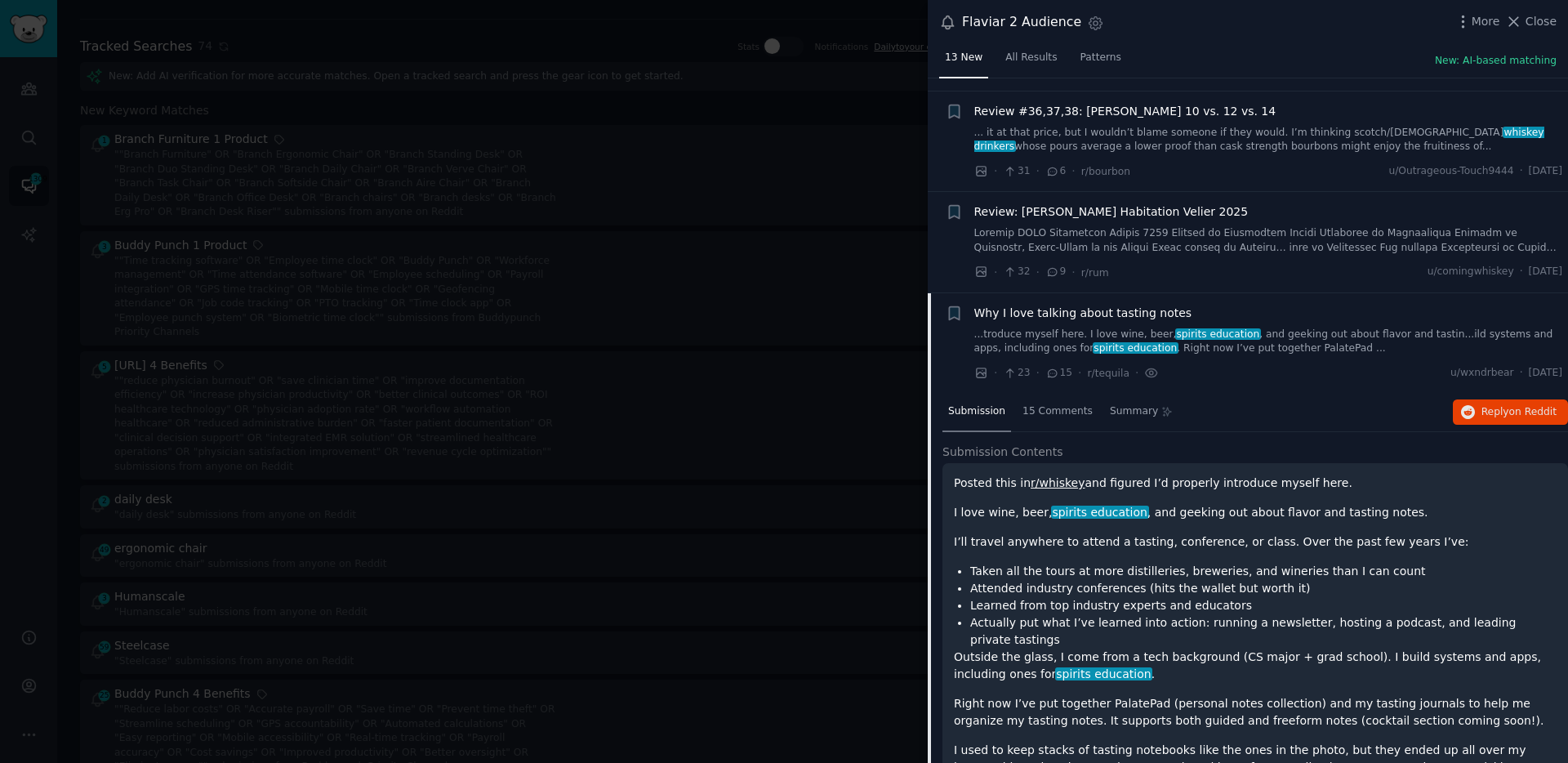
click at [1291, 352] on link "...troduce myself here. I love wine, beer, spirits education , and geeking out …" at bounding box center [1268, 342] width 589 height 29
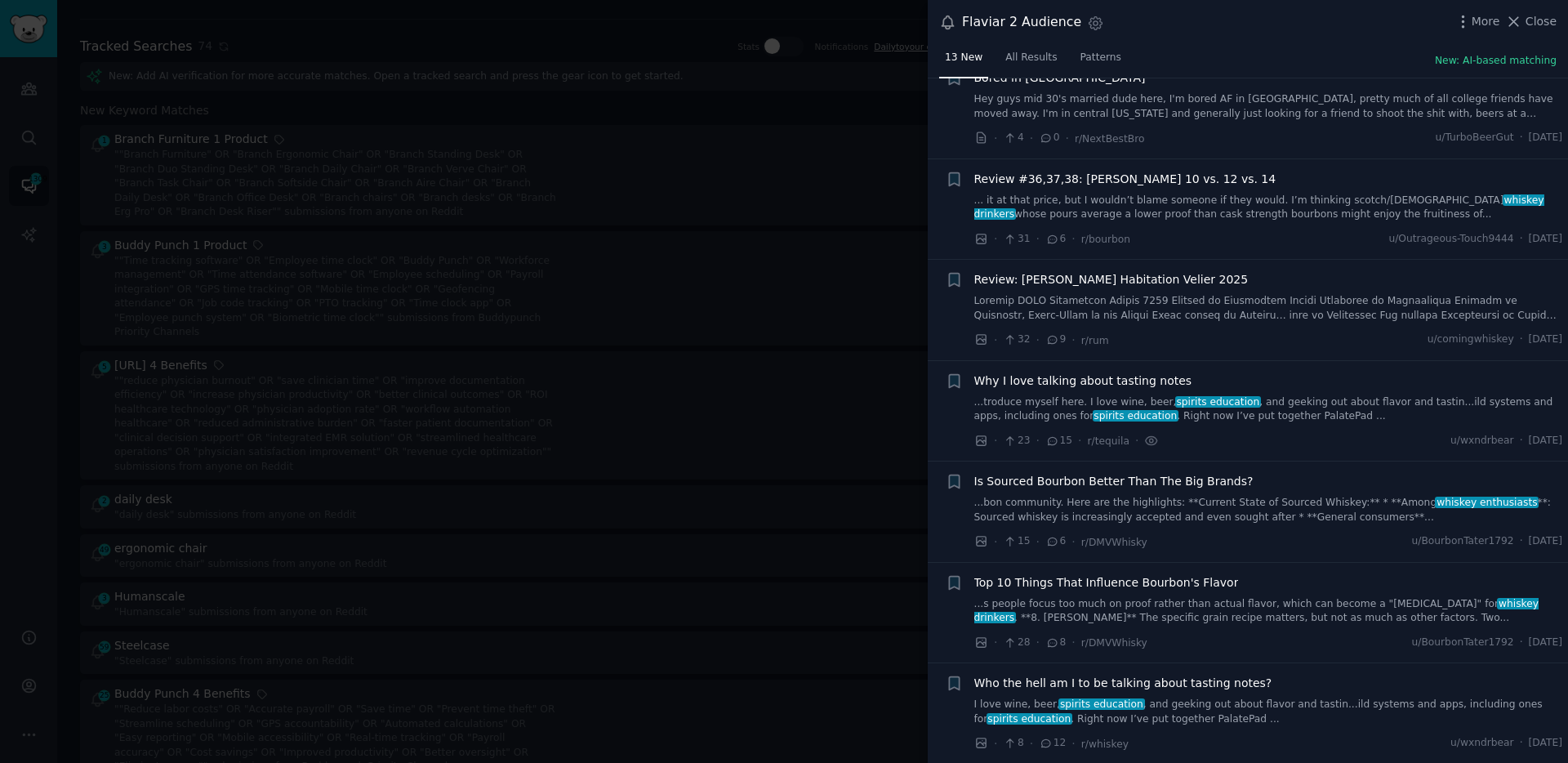
click at [1195, 488] on span "Is Sourced Bourbon Better Than The Big Brands?" at bounding box center [1114, 481] width 280 height 17
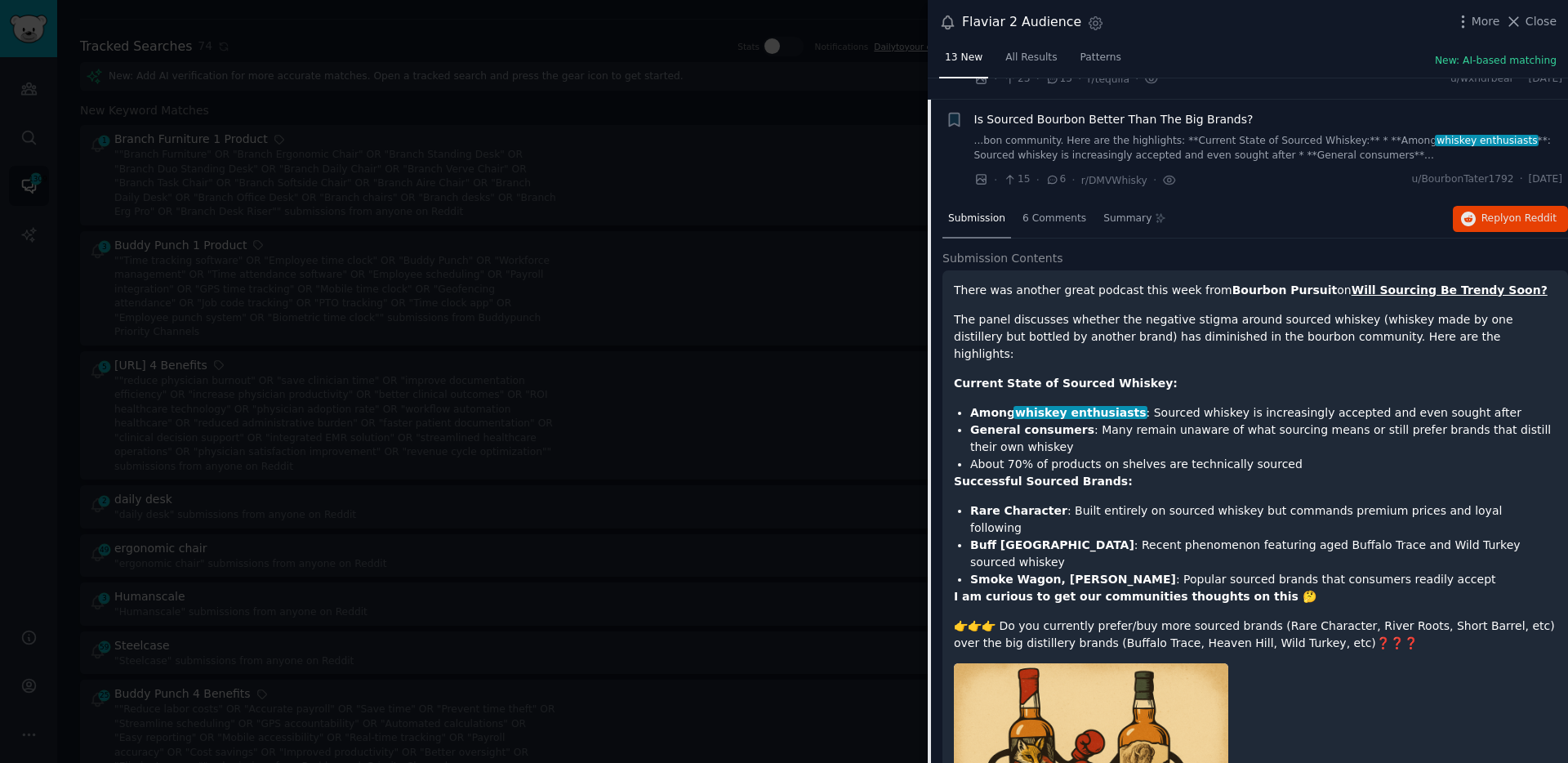
scroll to position [1023, 0]
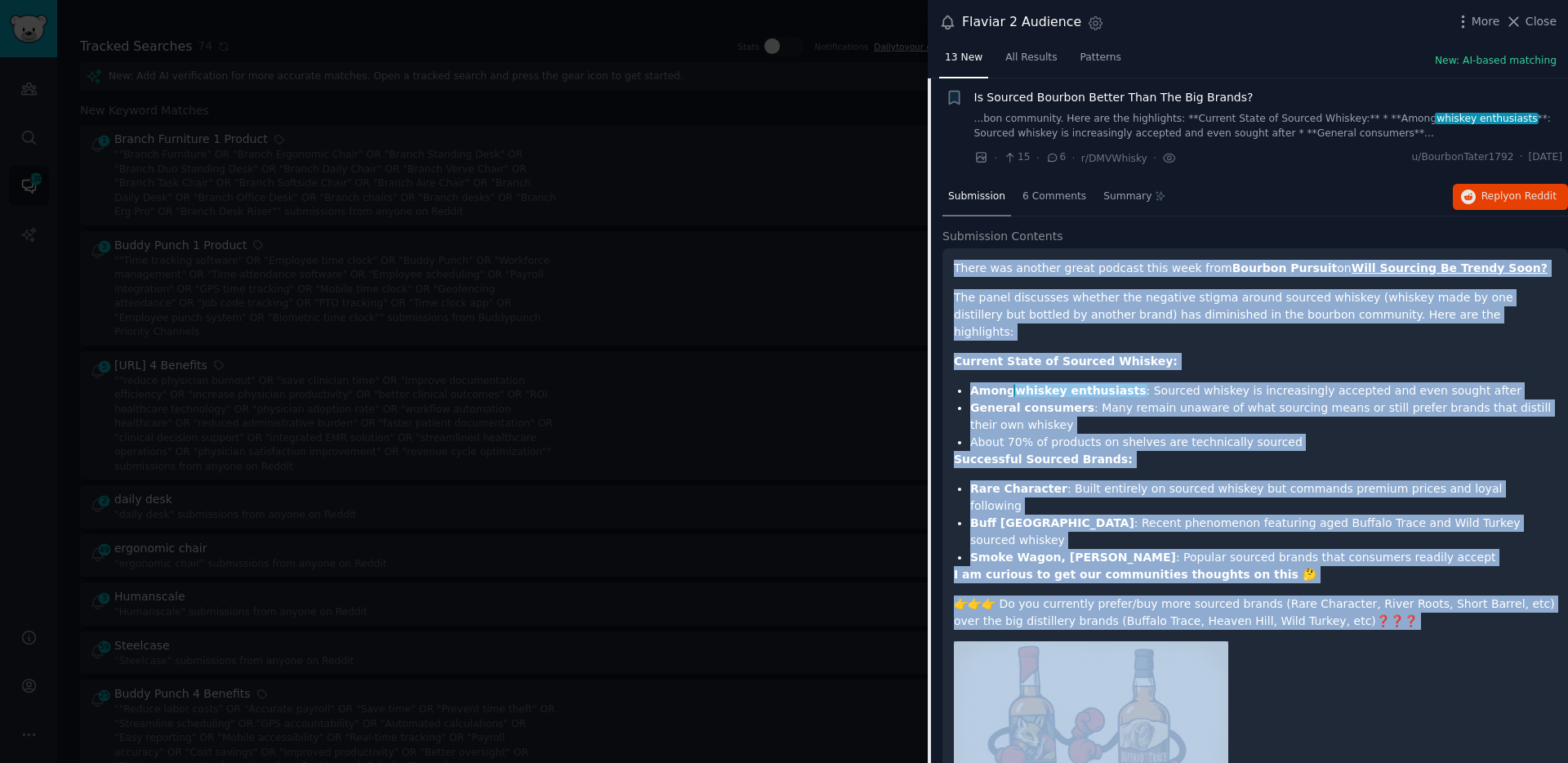
drag, startPoint x: 956, startPoint y: 266, endPoint x: 1360, endPoint y: 585, distance: 514.8
click at [1360, 585] on div "There was another great podcast this week from Bourbon Pursuit on Will Sourcing…" at bounding box center [1255, 554] width 625 height 613
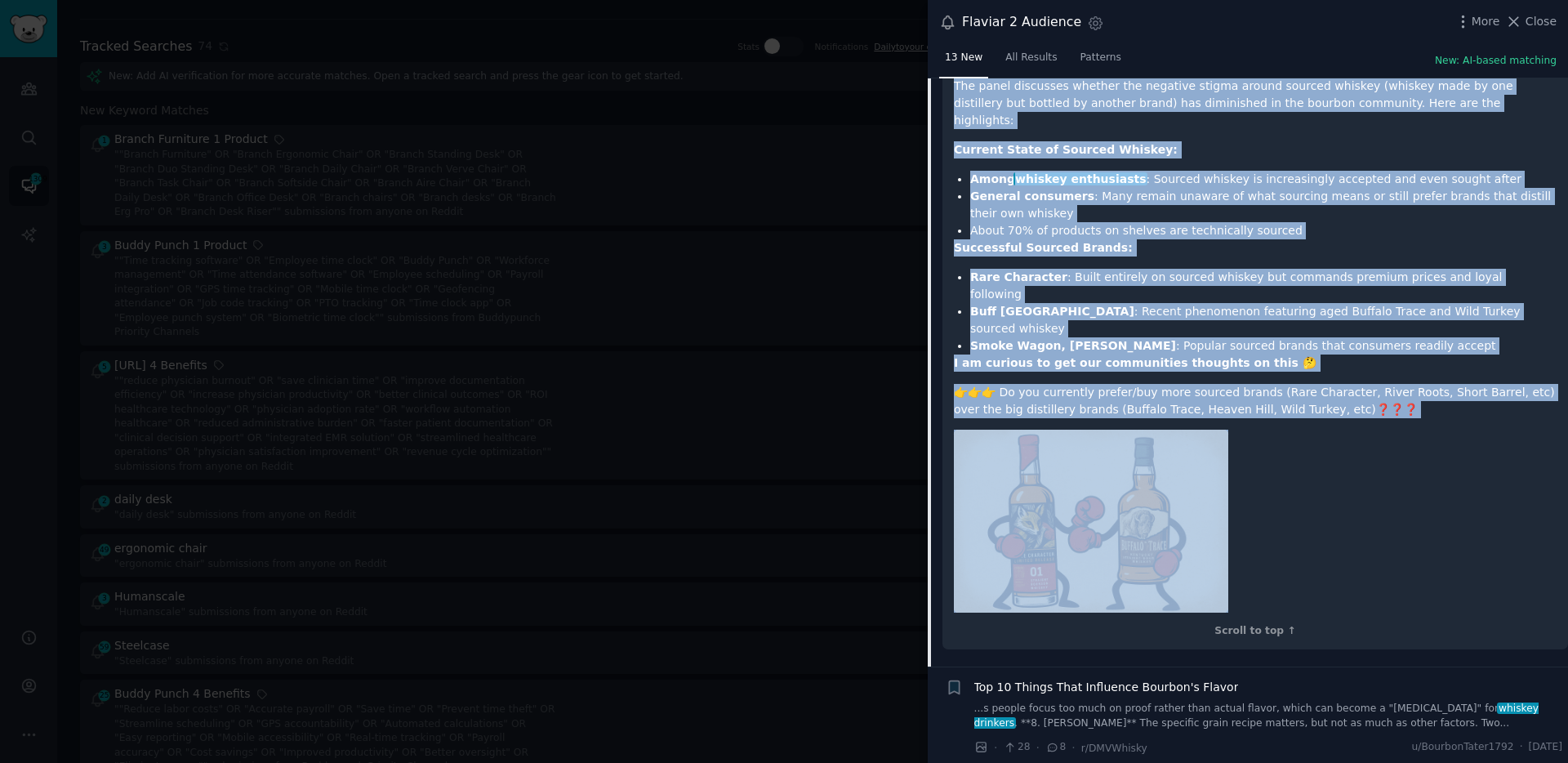
scroll to position [1255, 0]
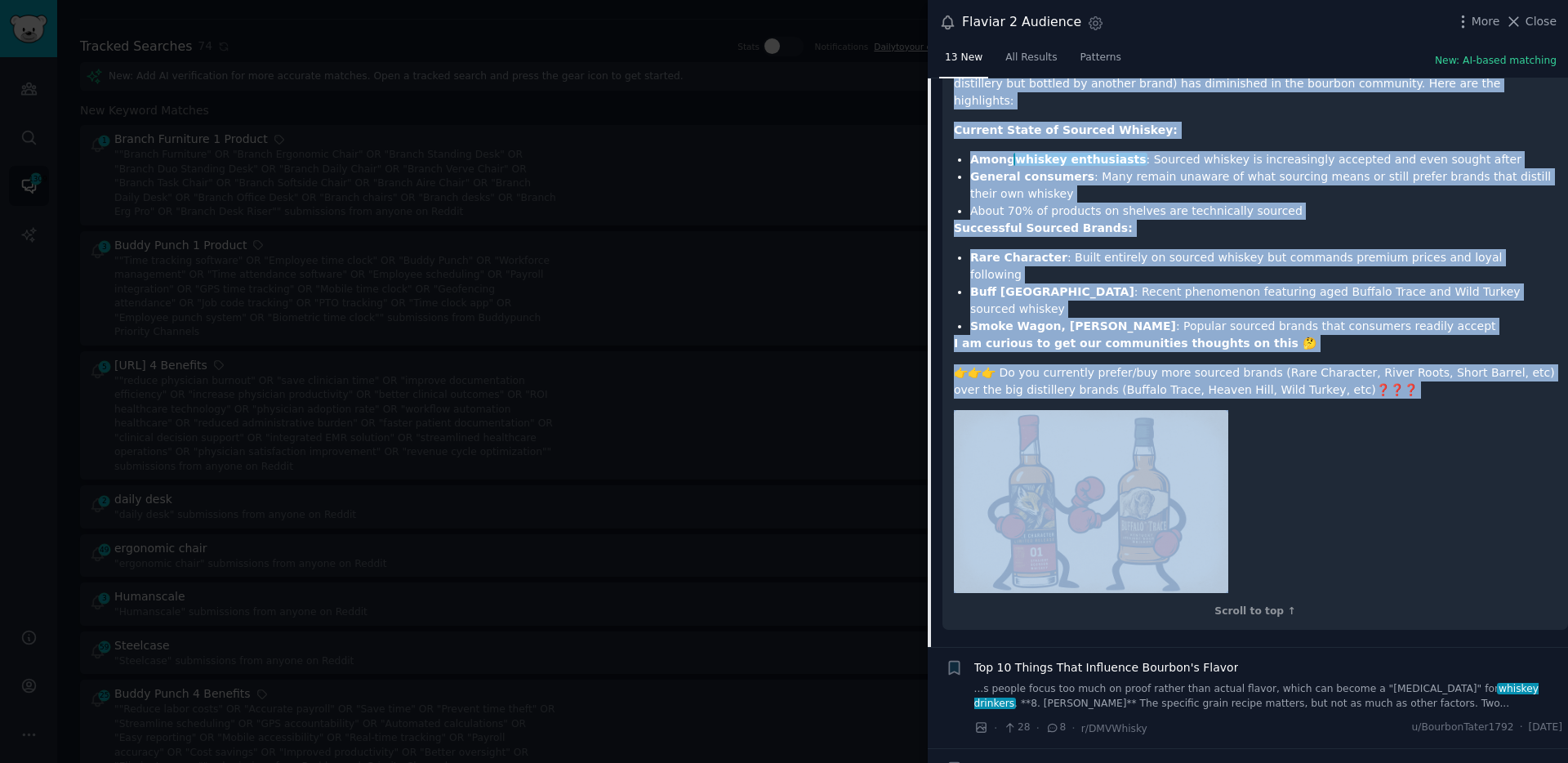
copy div "Lorem ips dolorsi ametc adipisc elit sedd eius Tempori Utlabor et Dolo Magnaali…"
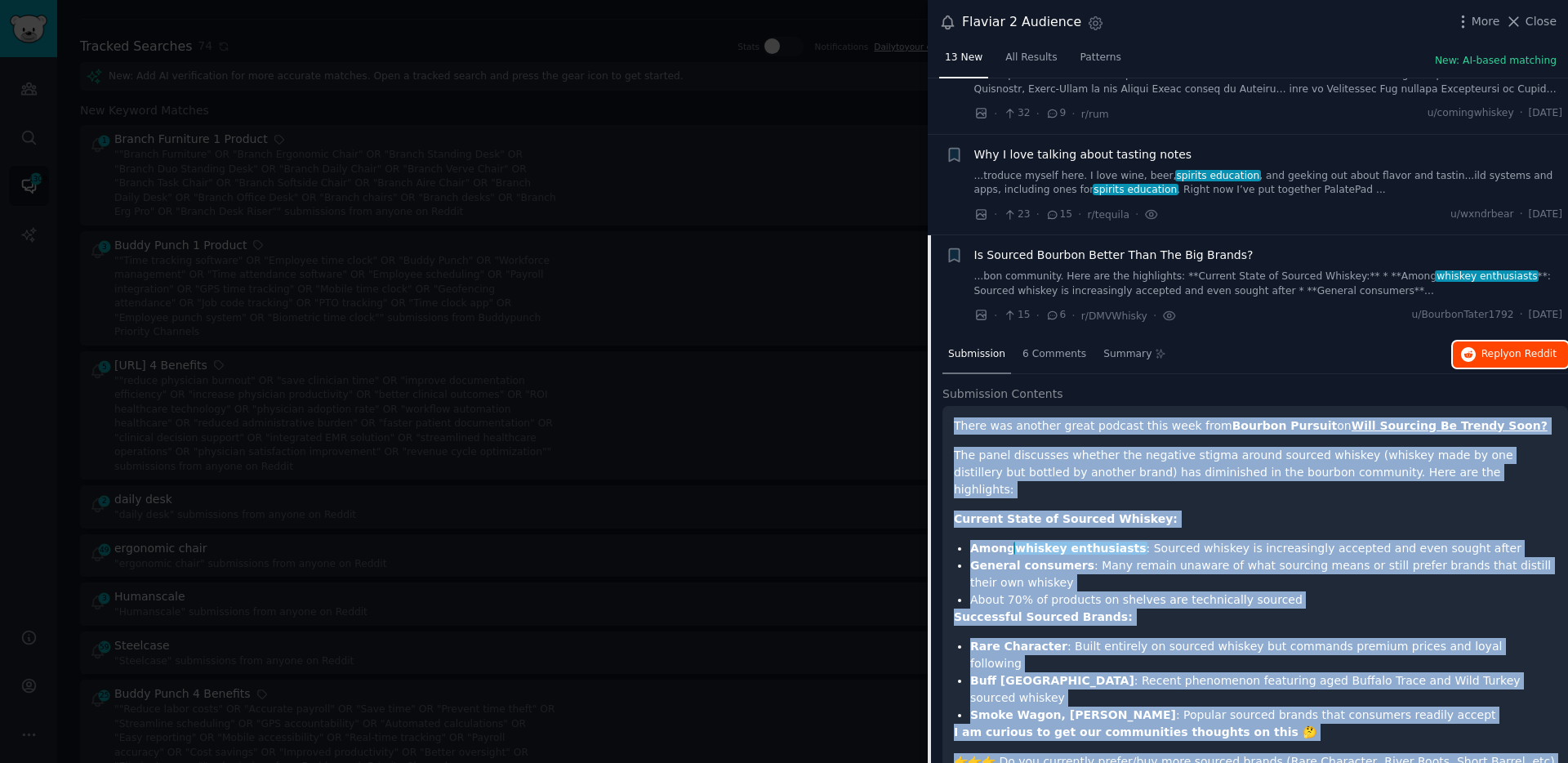
click at [1491, 365] on button "Reply on Reddit" at bounding box center [1510, 354] width 115 height 26
click at [1195, 283] on link "...bon community. Here are the highlights: **Current State of Sourced Whiskey:*…" at bounding box center [1268, 284] width 589 height 29
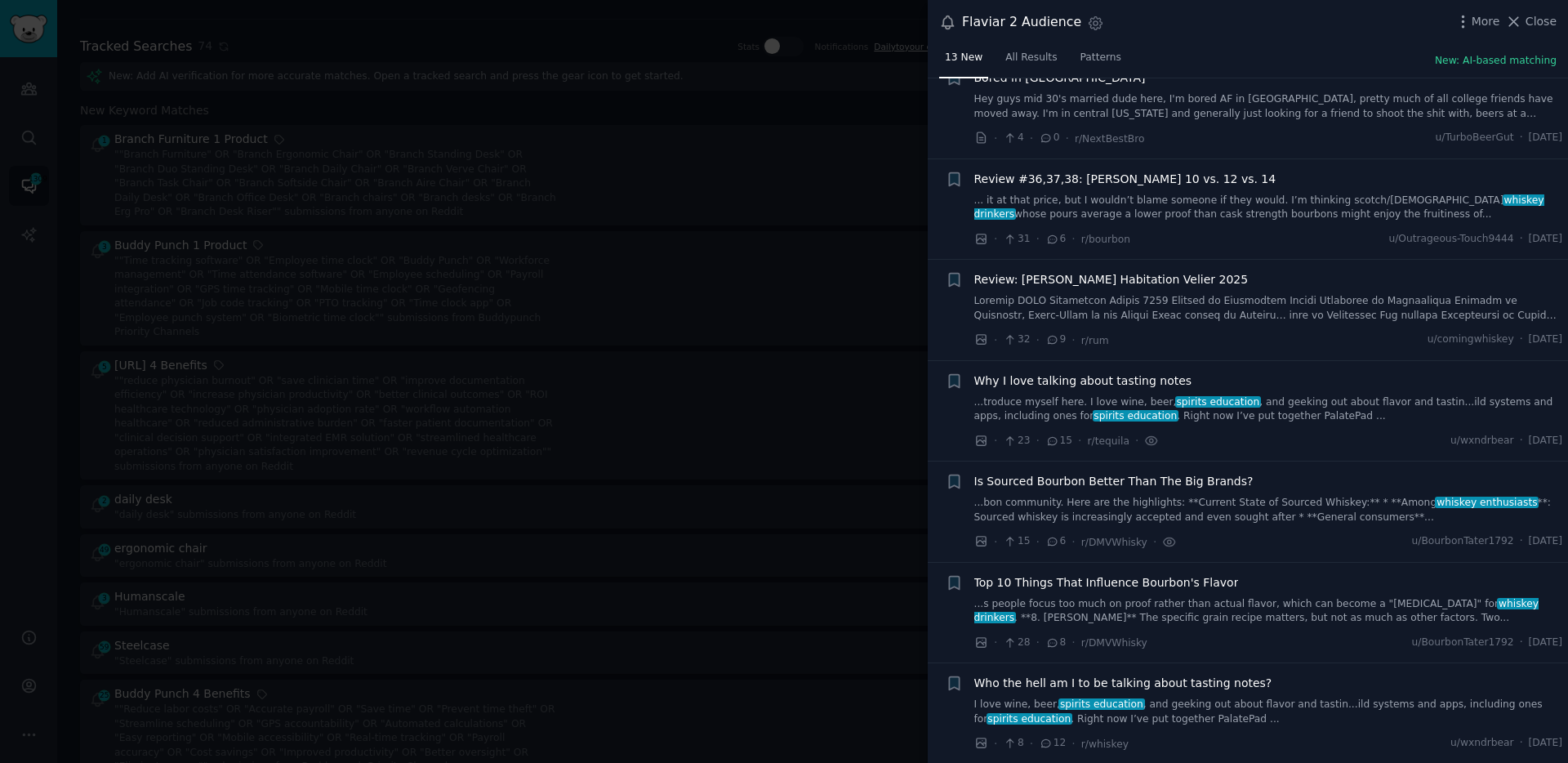
click at [1209, 706] on link "I love wine, beer, spirits education , and geeking out about flavor and tastin.…" at bounding box center [1268, 712] width 589 height 29
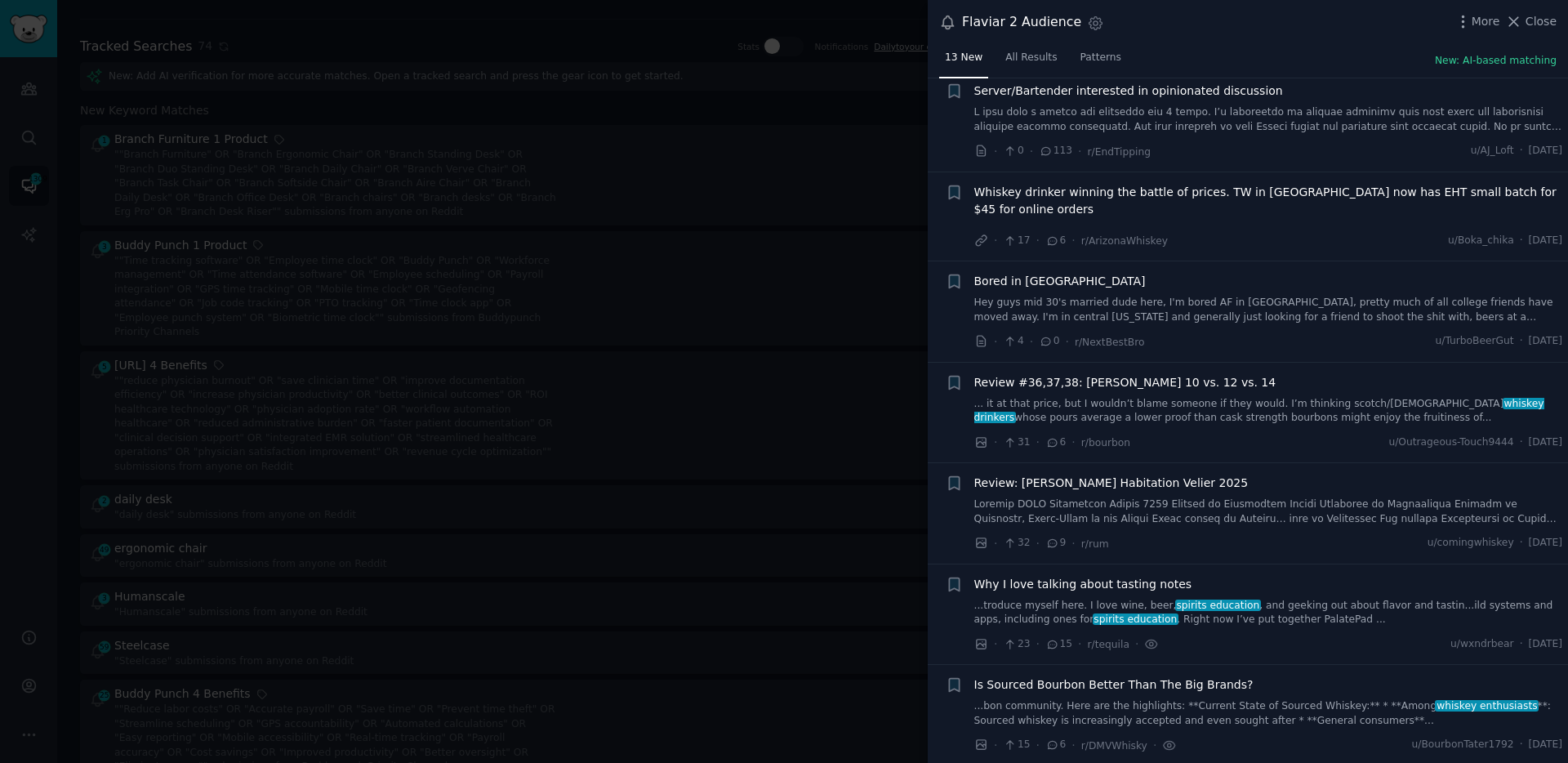
scroll to position [396, 0]
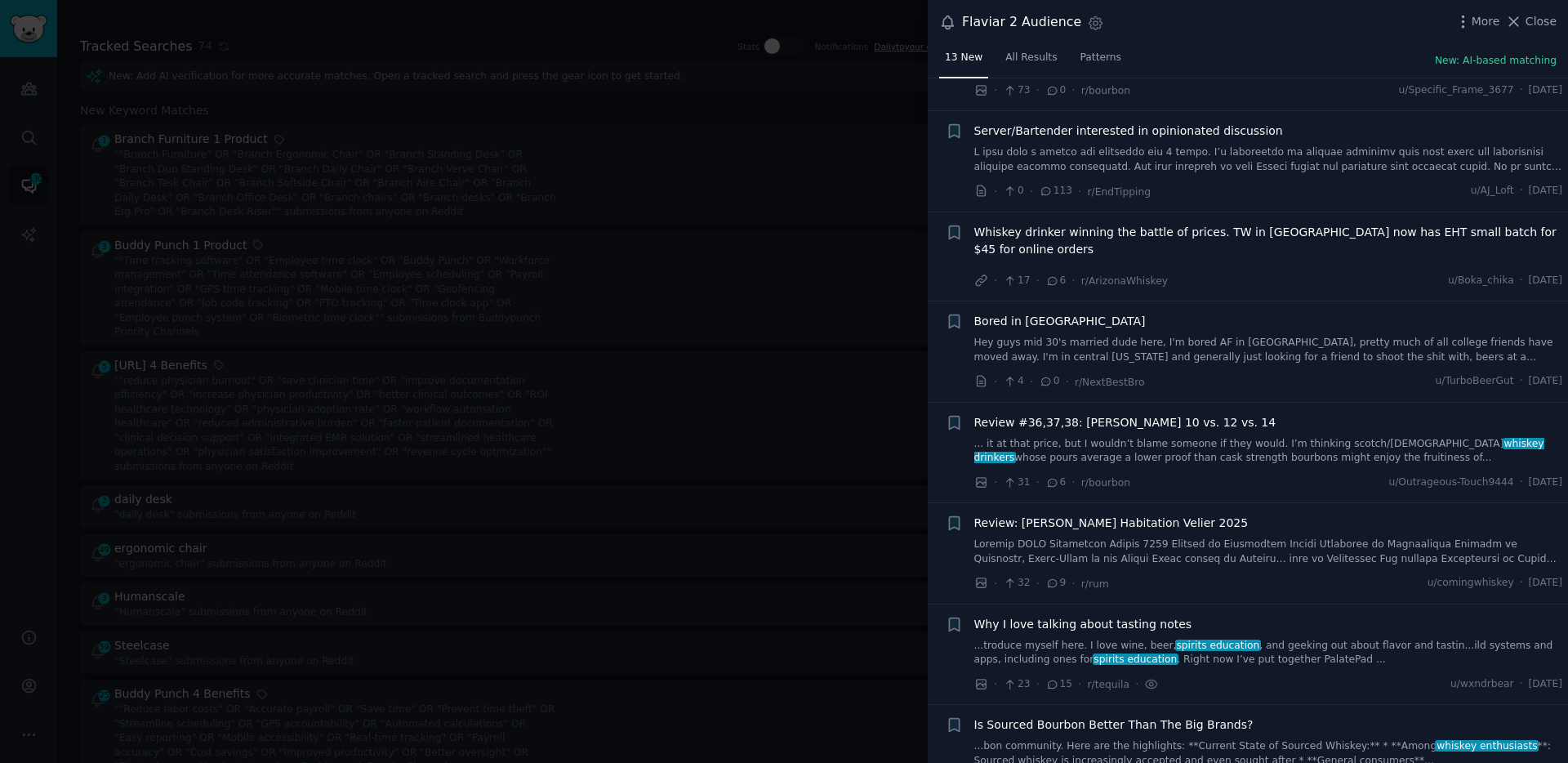
click at [1286, 330] on div "Bored in [GEOGRAPHIC_DATA] Hey guys mid 30's married dude here, I'm bored AF in…" at bounding box center [1268, 339] width 589 height 52
click at [1285, 354] on link "Hey guys mid 30's married dude here, I'm bored AF in [GEOGRAPHIC_DATA], pretty …" at bounding box center [1268, 350] width 589 height 29
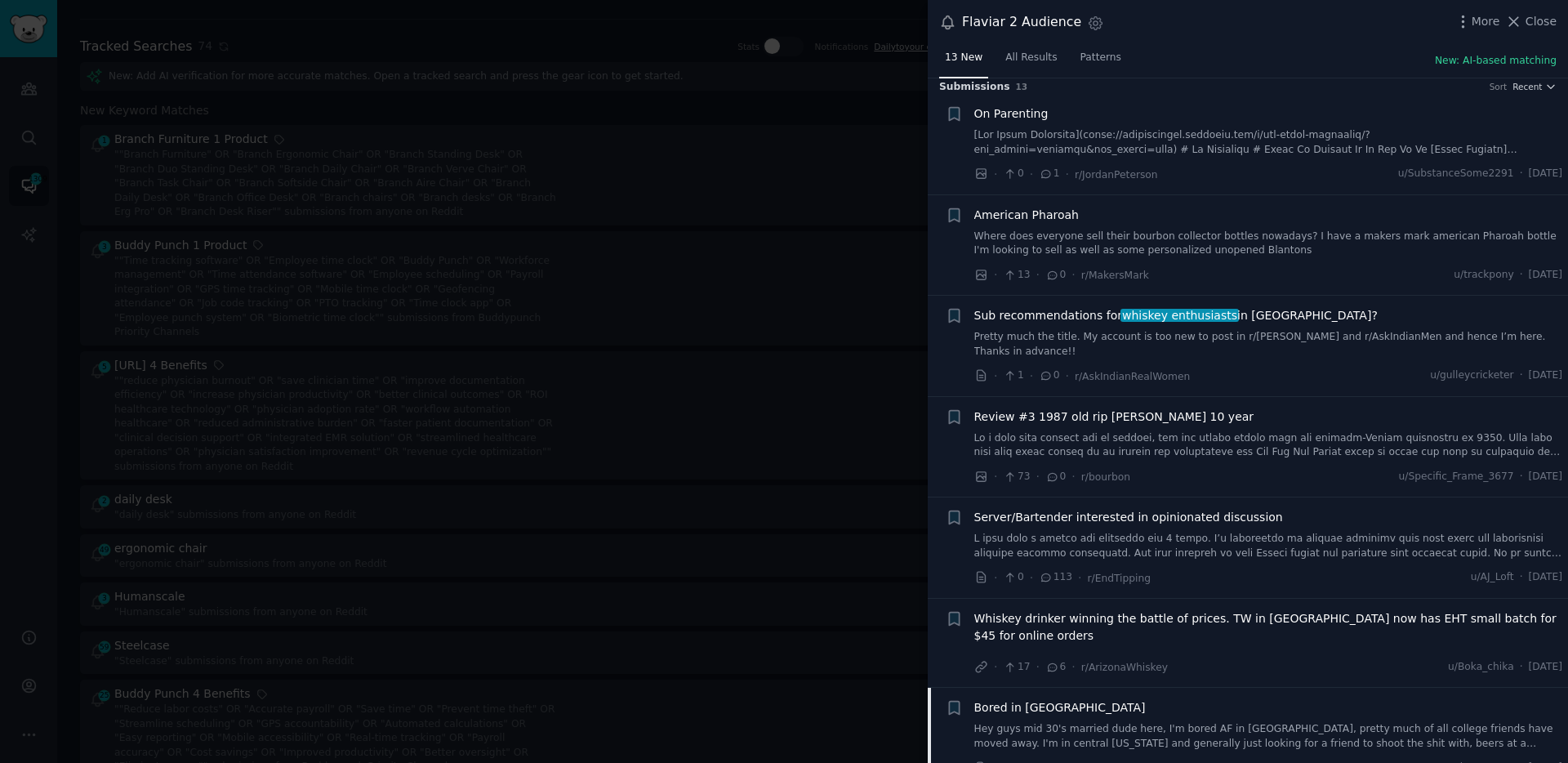
scroll to position [4, 0]
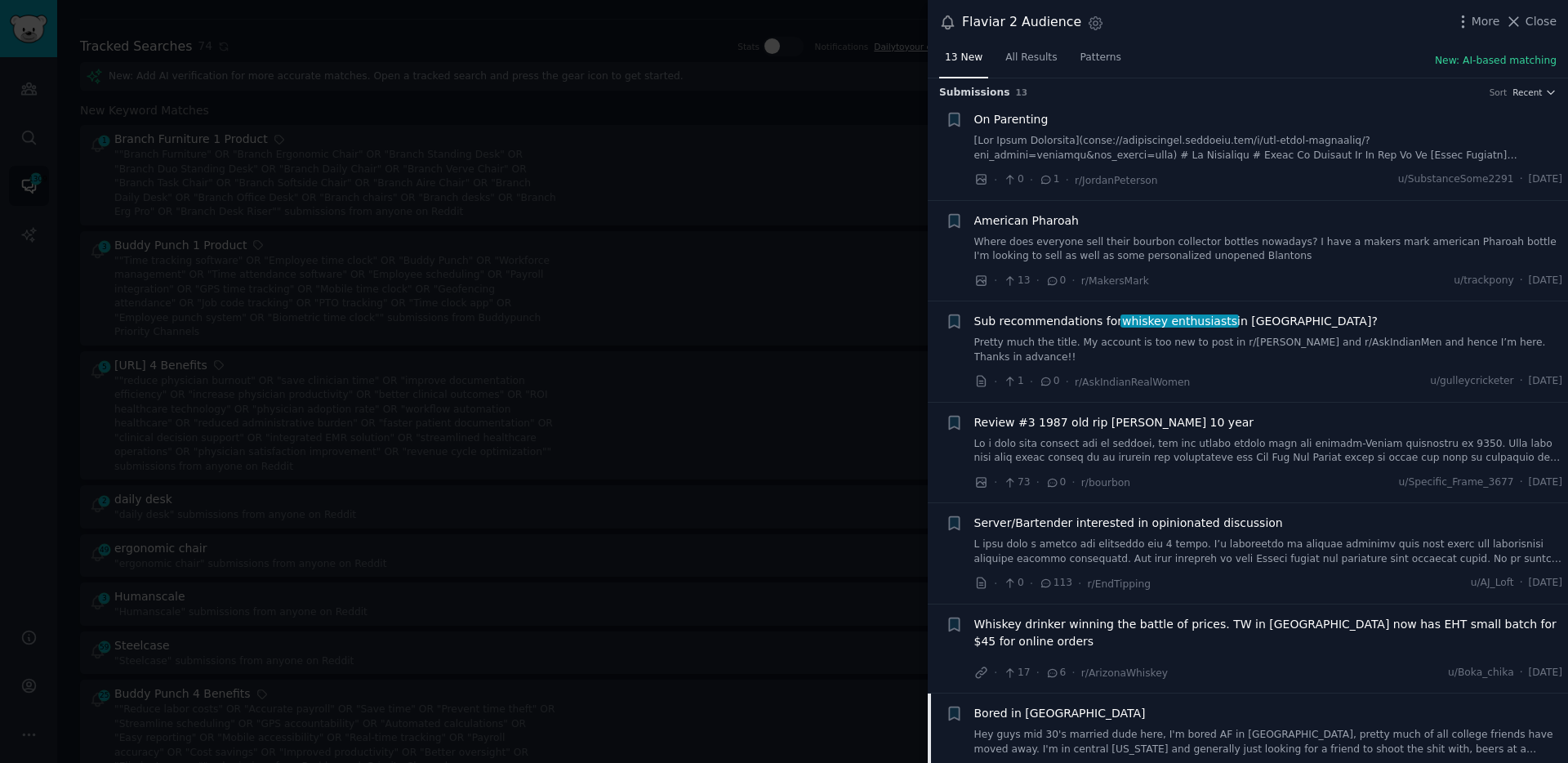
click at [1011, 352] on link "Pretty much the title. My account is too new to post in r/[PERSON_NAME] and r/A…" at bounding box center [1268, 350] width 589 height 29
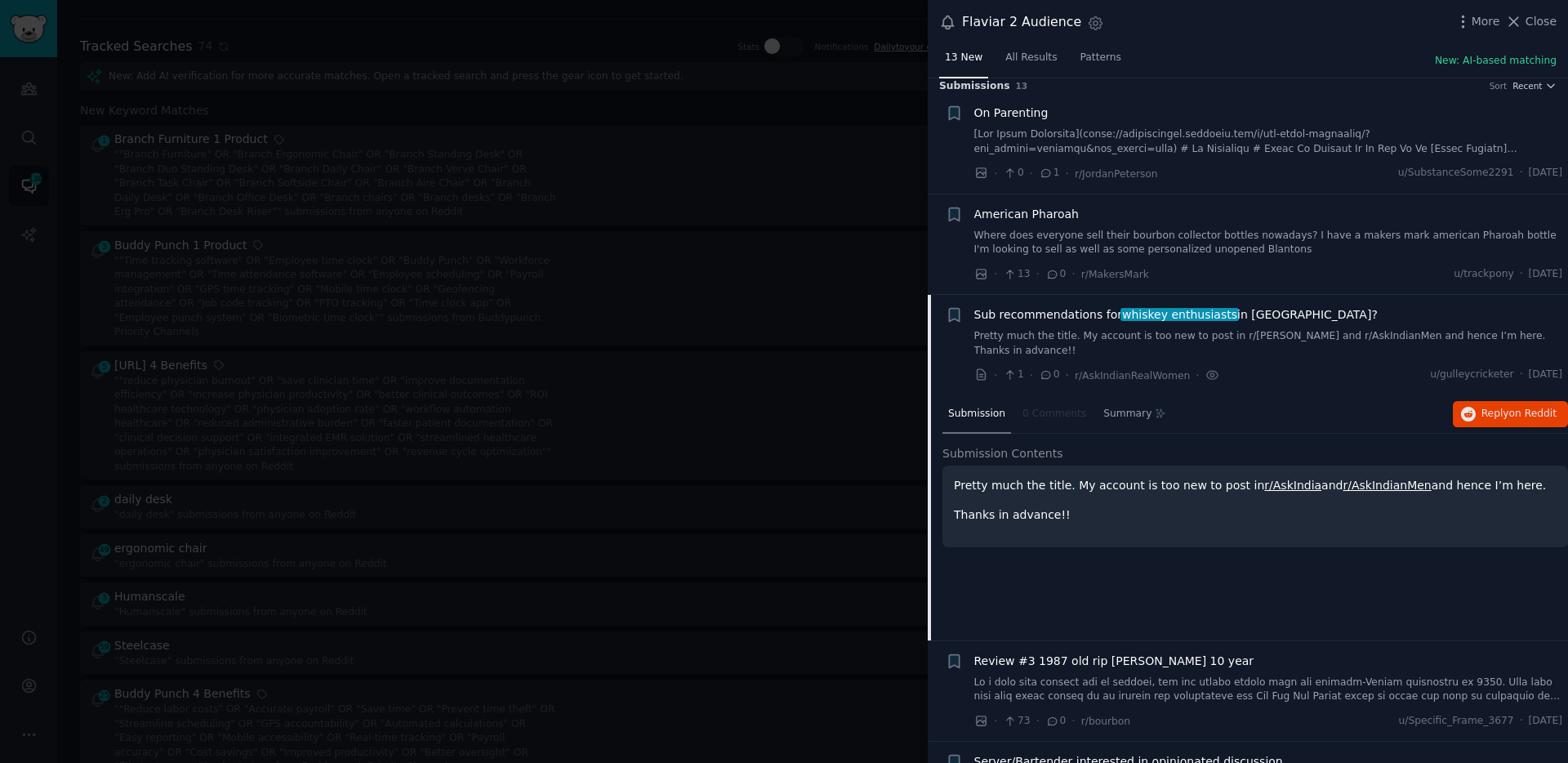
scroll to position [0, 0]
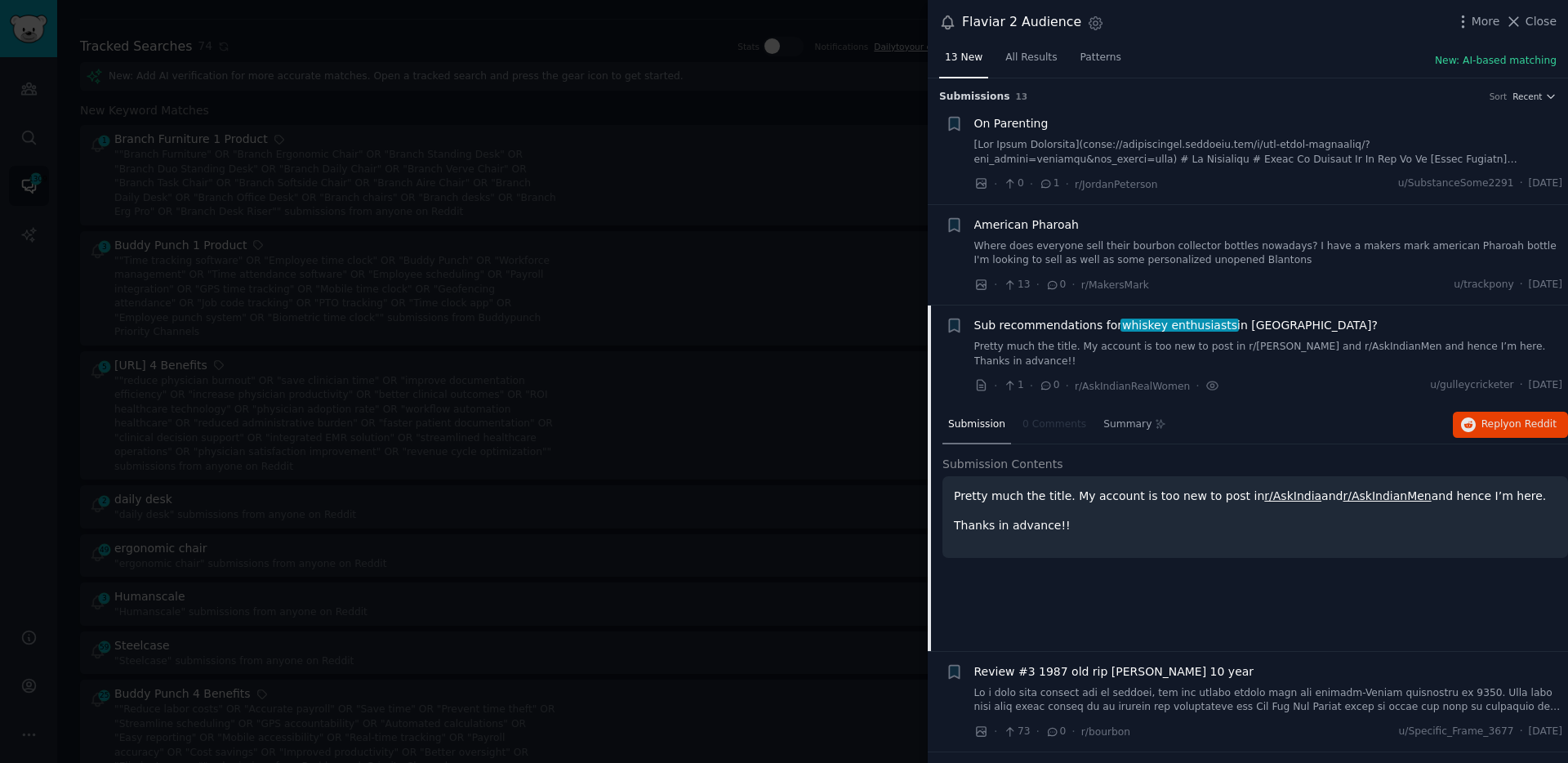
click at [658, 446] on div at bounding box center [784, 382] width 1568 height 763
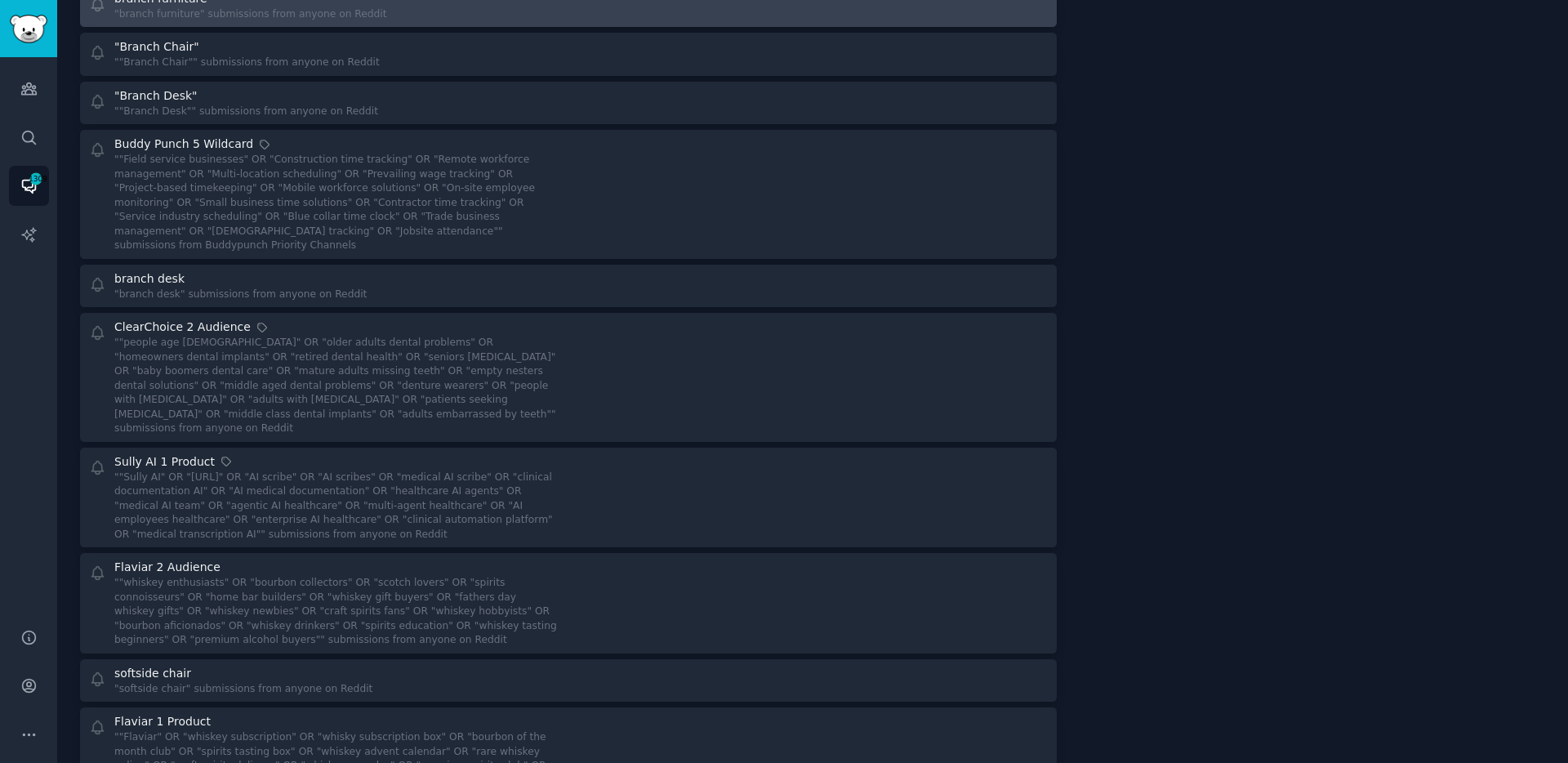
scroll to position [4090, 0]
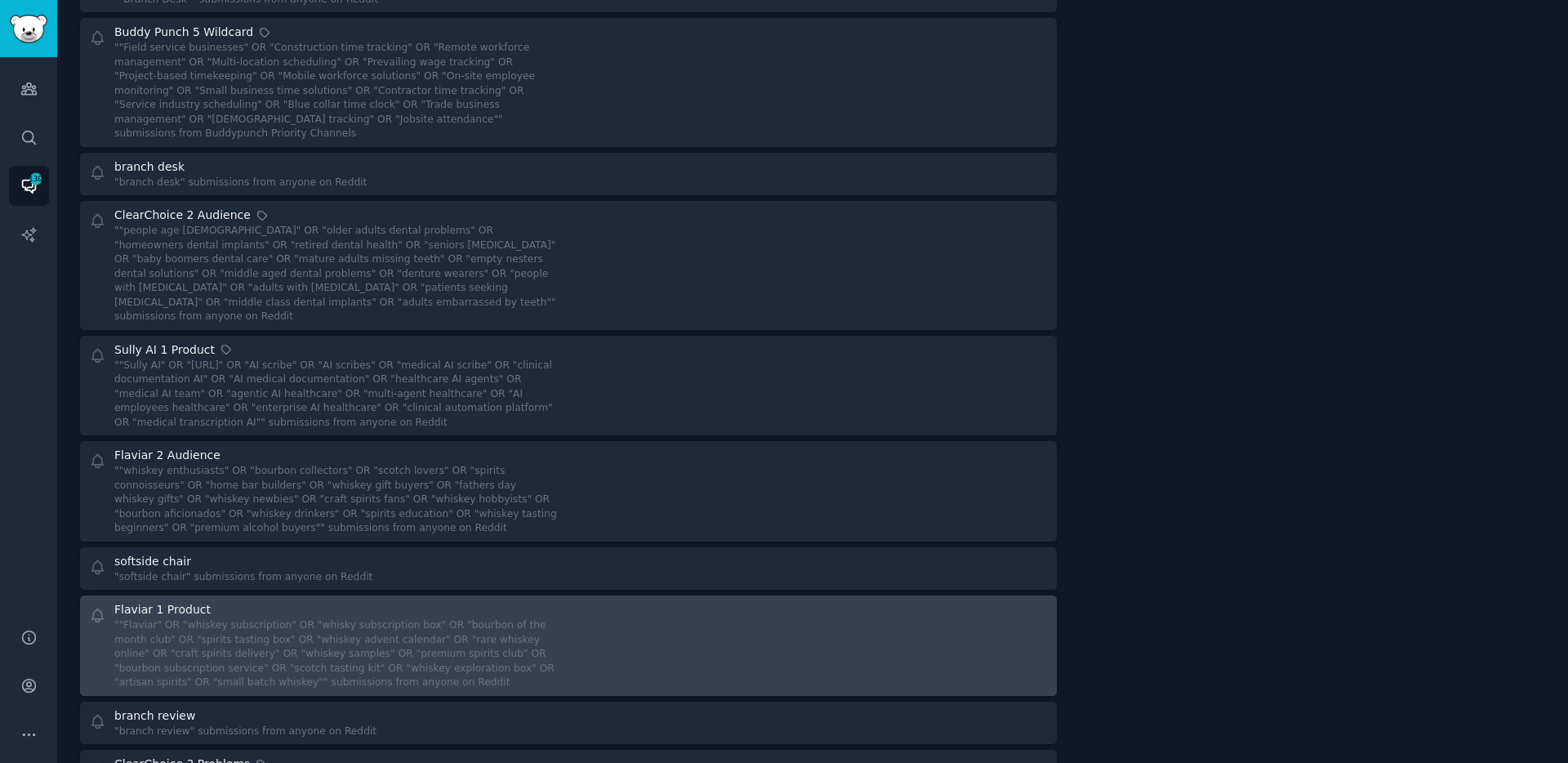
click at [428, 619] on div """Flaviar" OR "whiskey subscription" OR "whisky subscription box" OR "bourbon o…" at bounding box center [335, 654] width 443 height 72
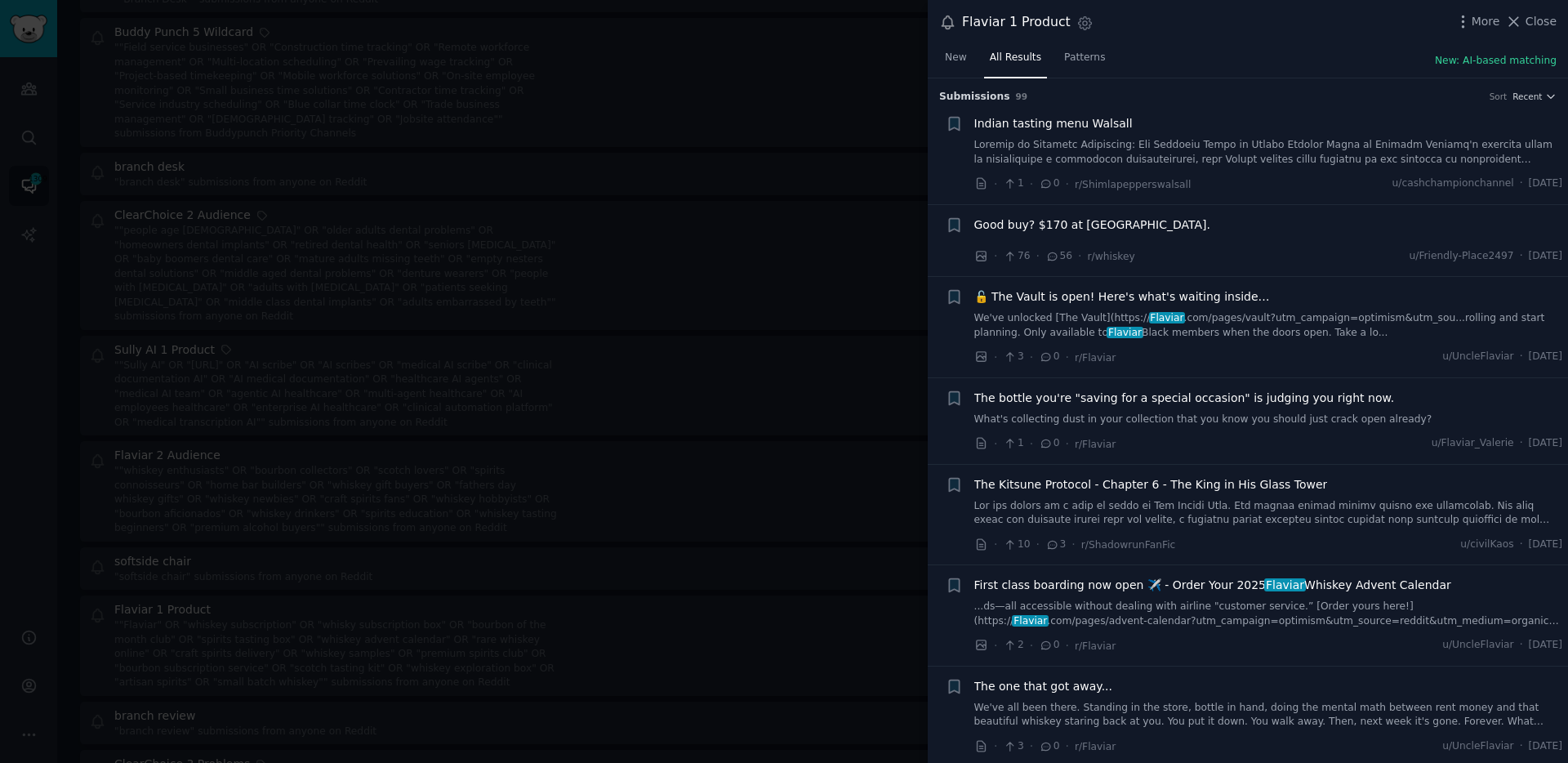
click at [511, 361] on div at bounding box center [784, 382] width 1568 height 763
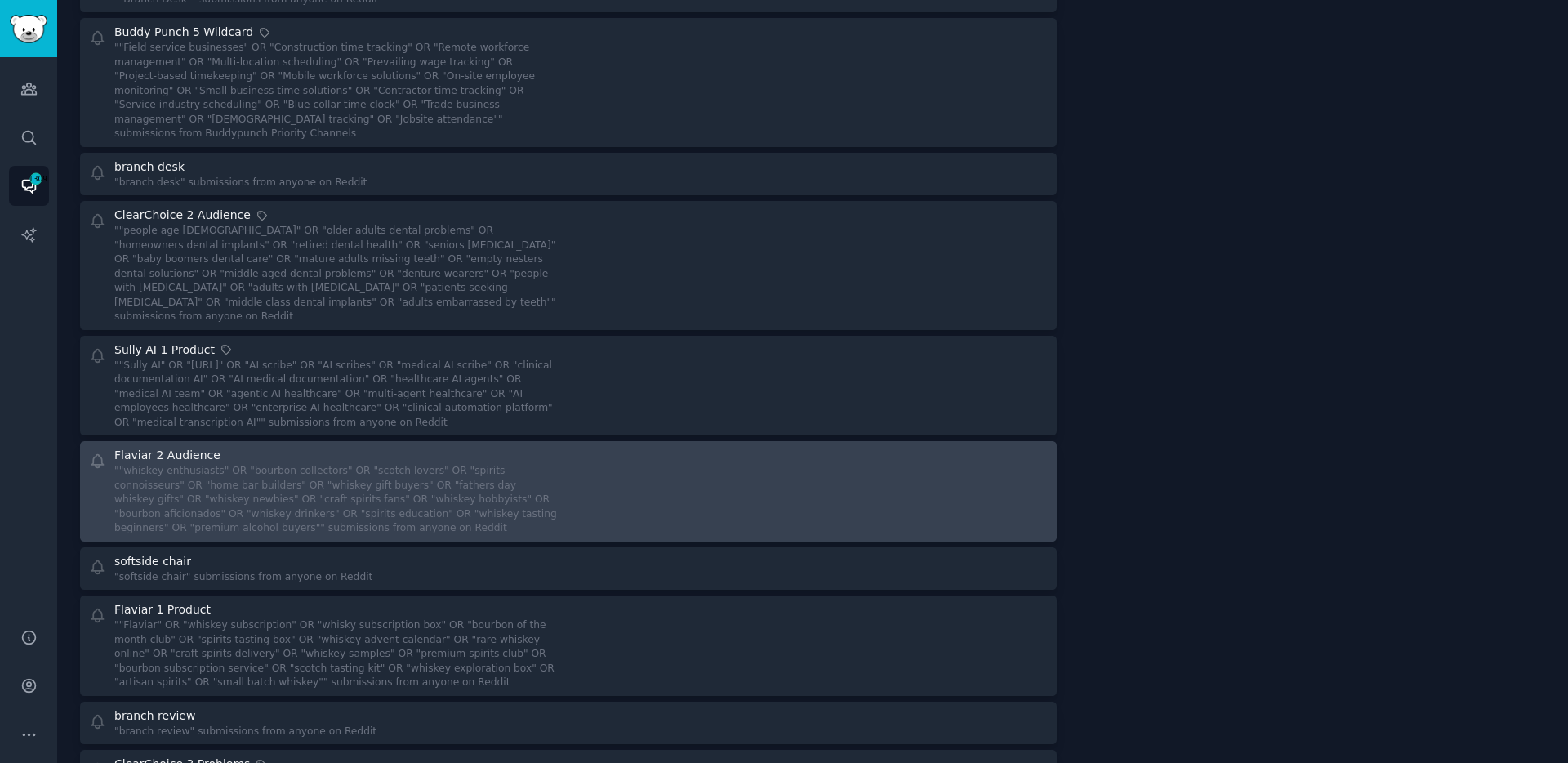
click at [542, 464] on div """whiskey enthusiasts" OR "bourbon collectors" OR "scotch lovers" OR "spirits c…" at bounding box center [335, 500] width 443 height 72
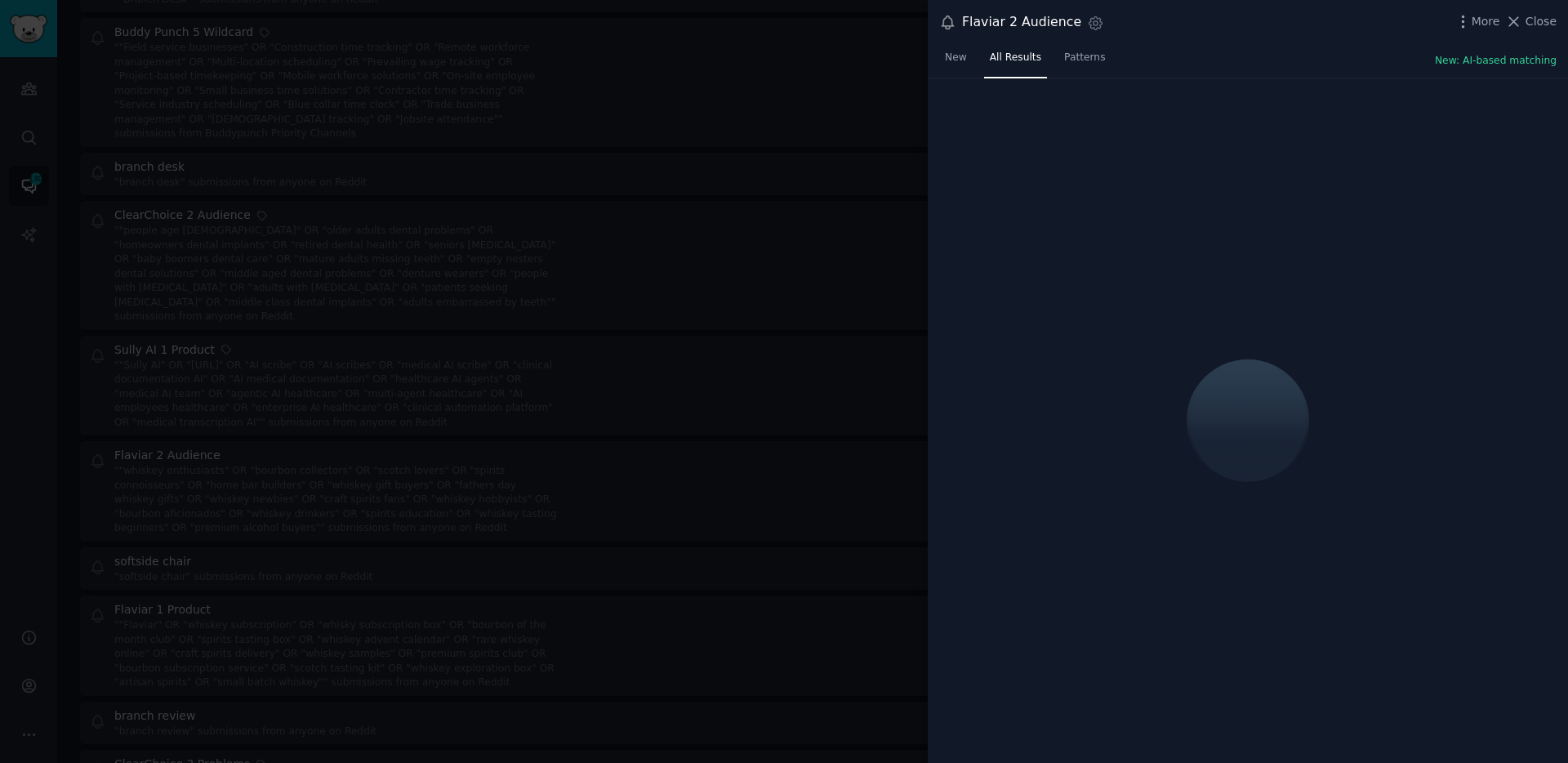
click at [577, 374] on div at bounding box center [784, 382] width 1568 height 763
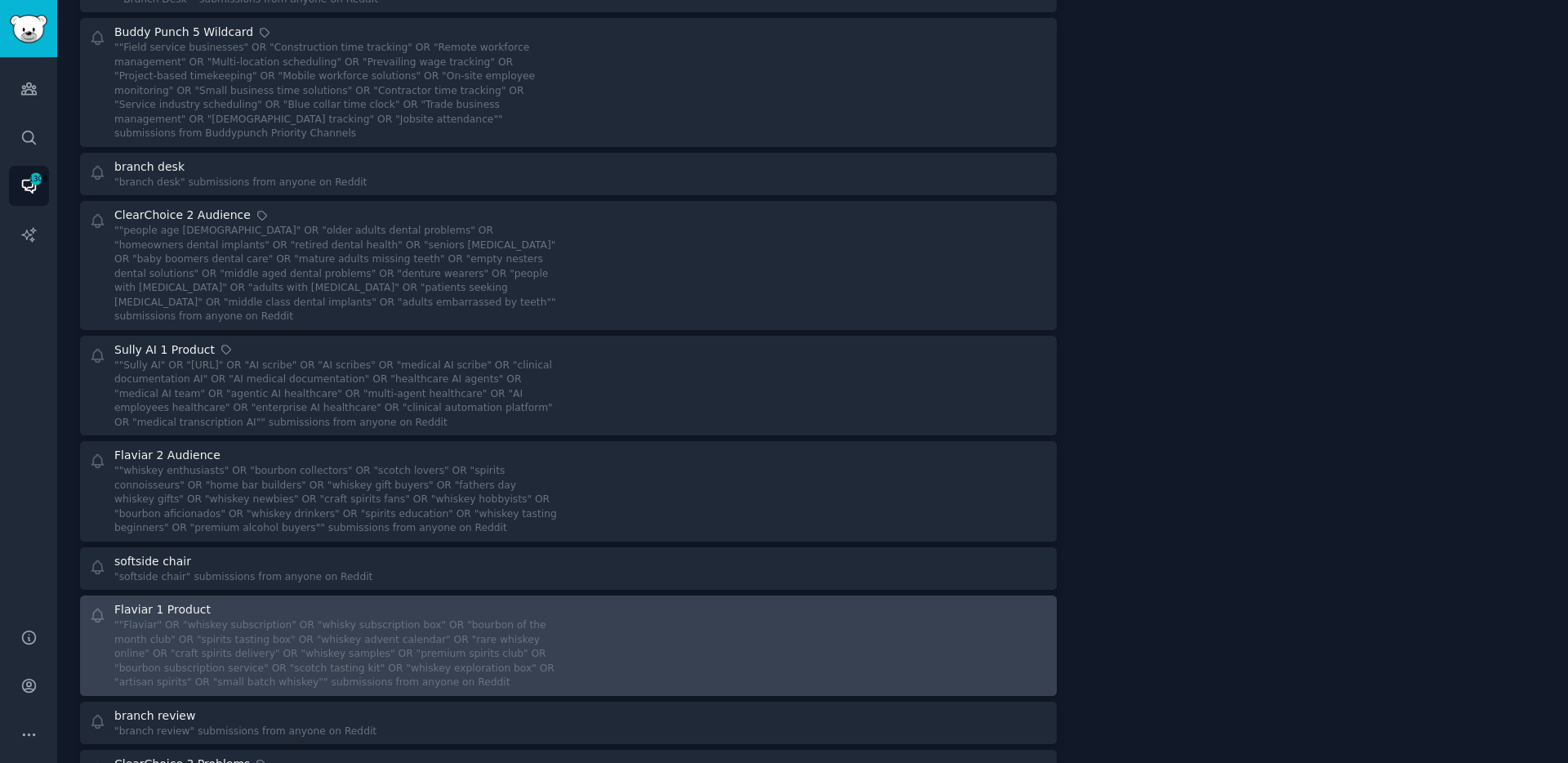
click at [534, 619] on div """Flaviar" OR "whiskey subscription" OR "whisky subscription box" OR "bourbon o…" at bounding box center [335, 654] width 443 height 72
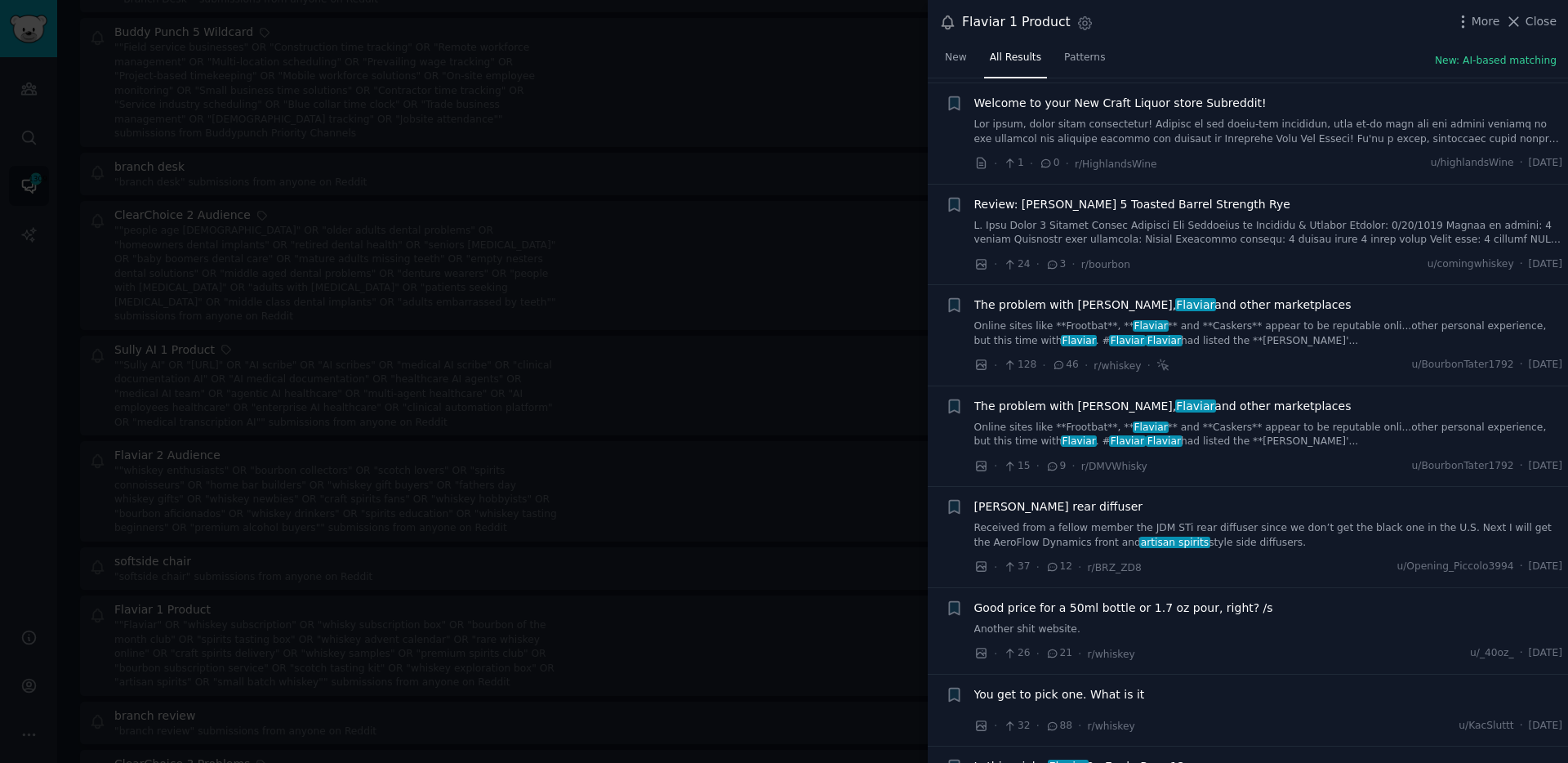
scroll to position [1218, 0]
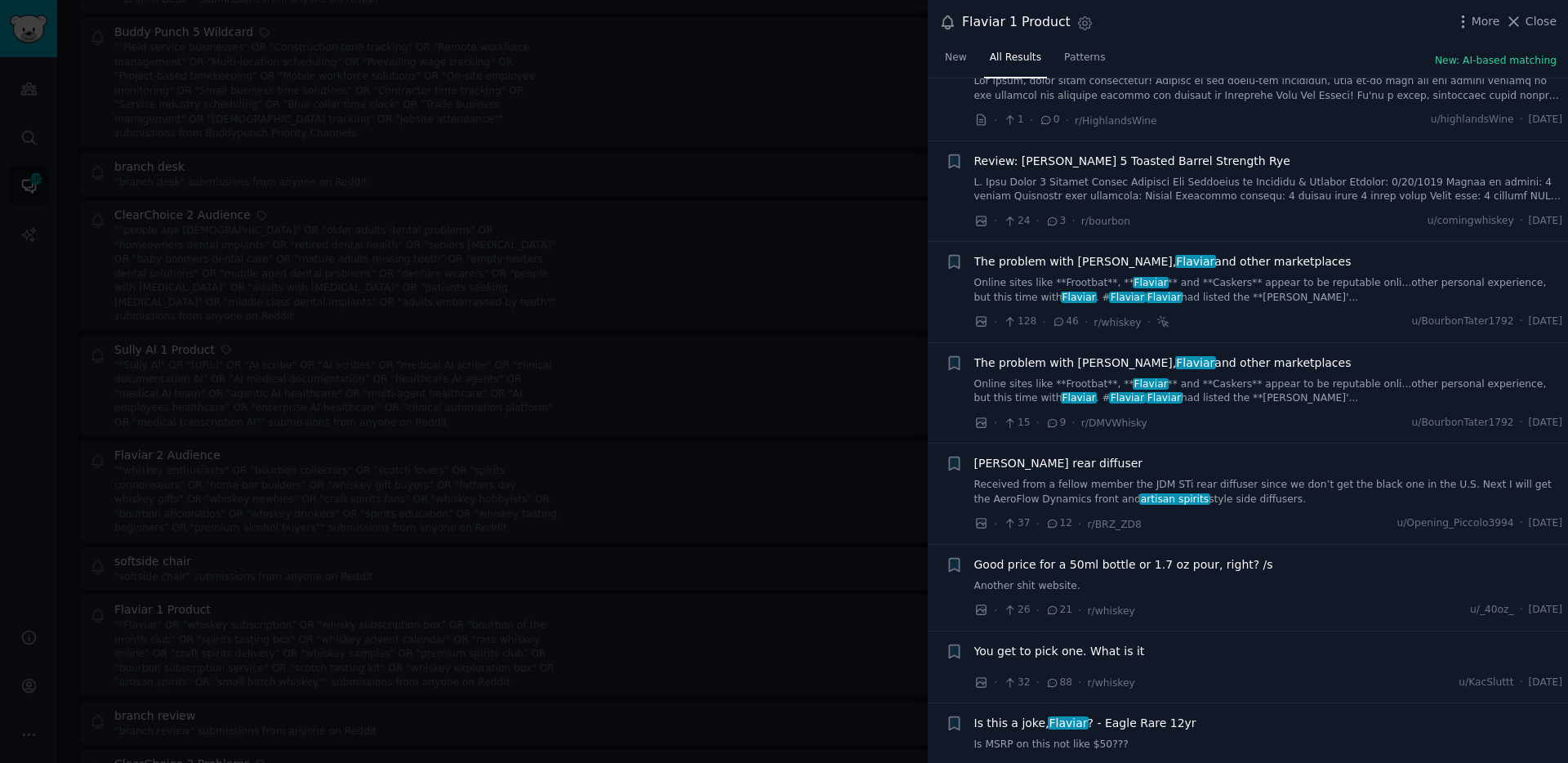
click at [1124, 643] on span "You get to pick one. What is it" at bounding box center [1060, 652] width 171 height 17
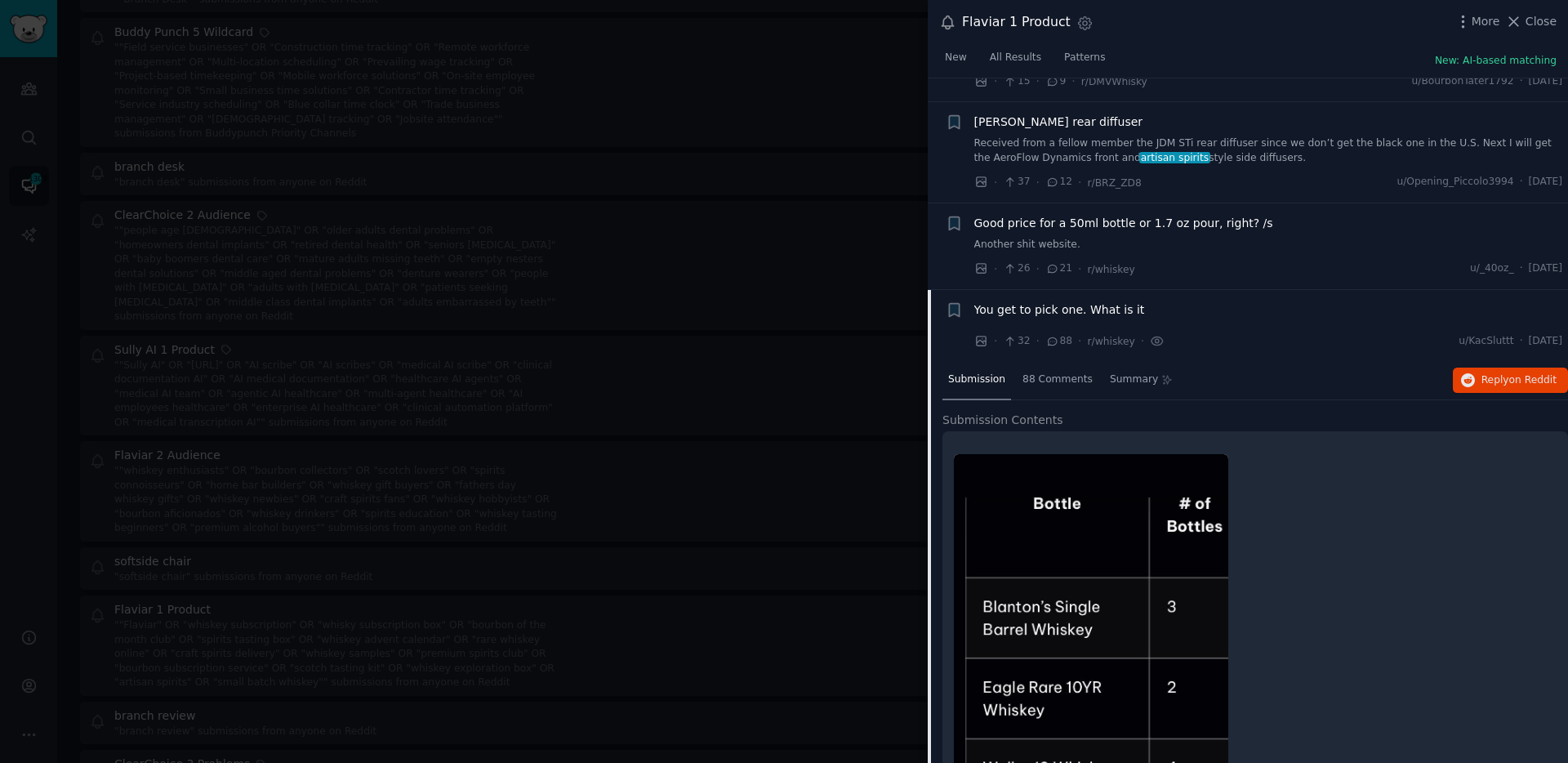
scroll to position [1408, 0]
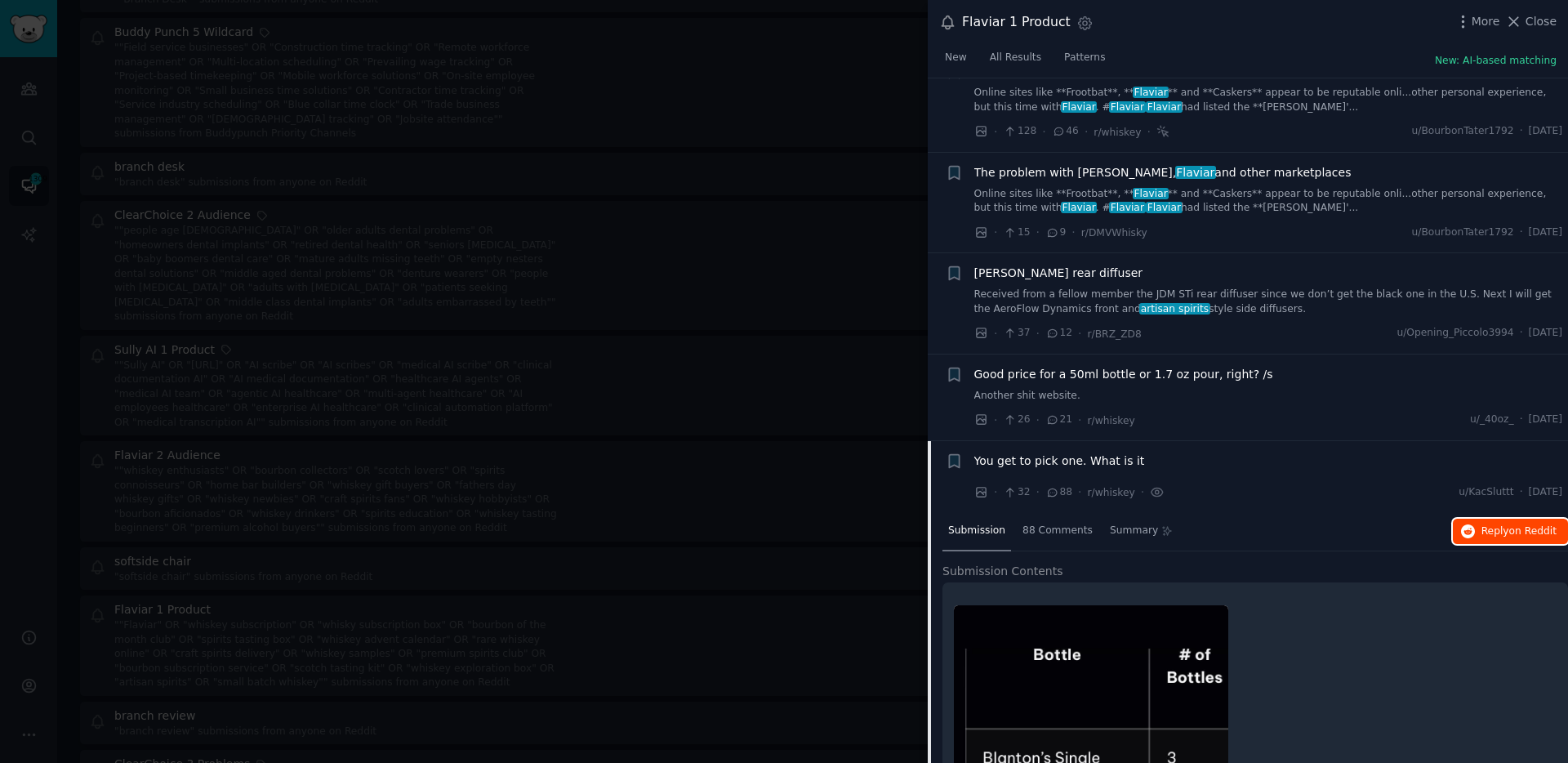
click at [1491, 526] on span "on Reddit" at bounding box center [1532, 531] width 47 height 12
